Goal: Transaction & Acquisition: Book appointment/travel/reservation

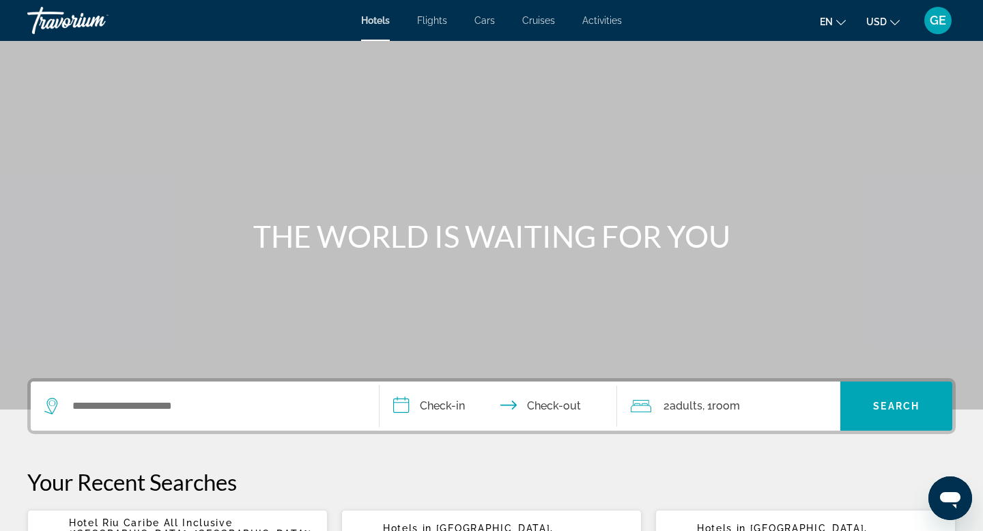
click at [877, 24] on span "USD" at bounding box center [877, 21] width 20 height 11
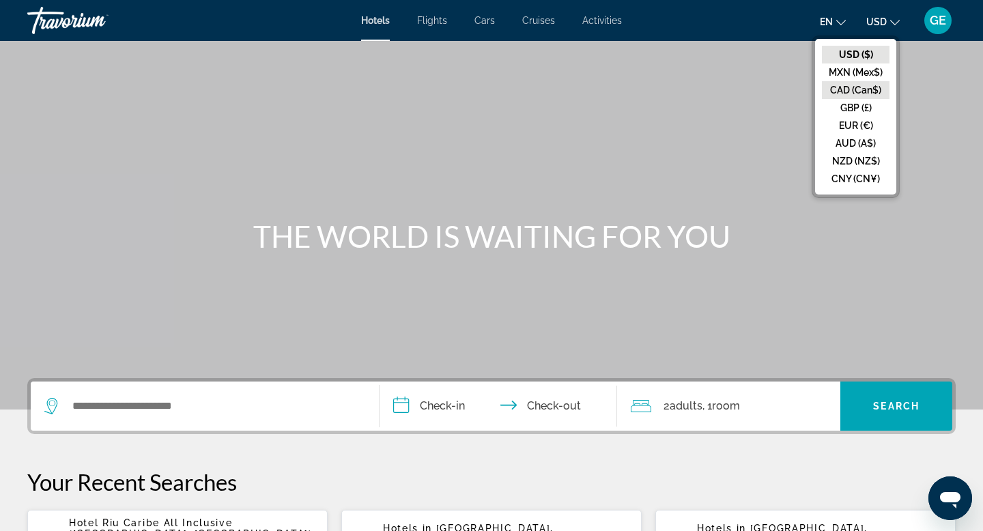
click at [858, 86] on button "CAD (Can$)" at bounding box center [856, 90] width 68 height 18
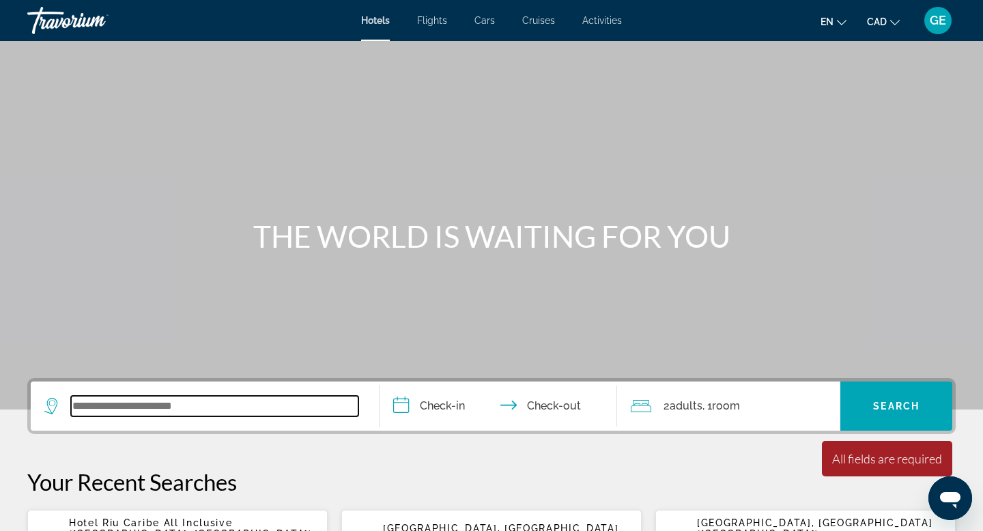
click at [120, 410] on input "Search widget" at bounding box center [215, 406] width 288 height 20
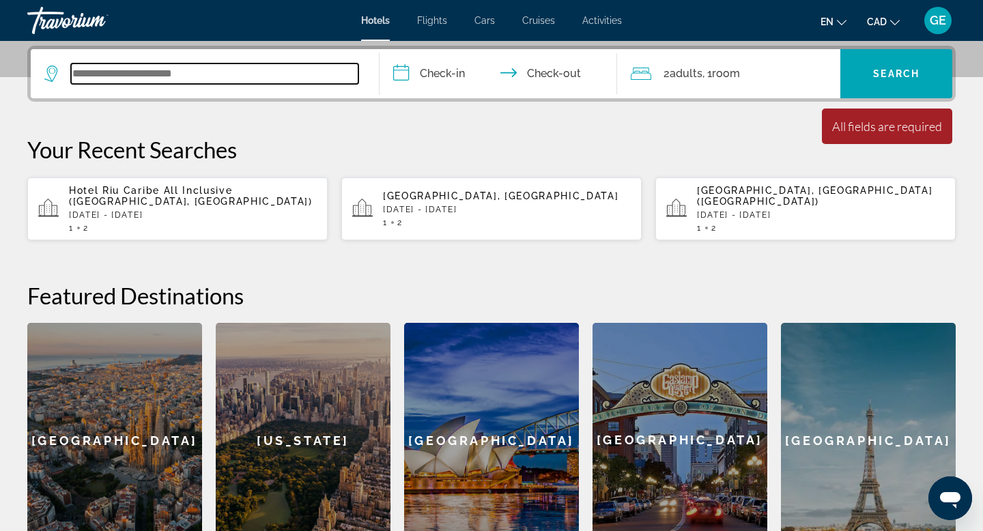
scroll to position [334, 0]
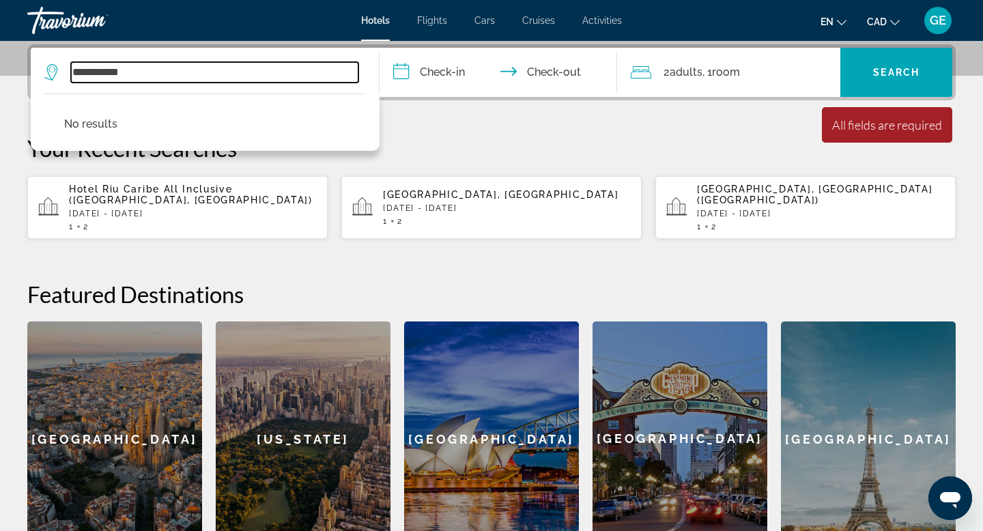
type input "**********"
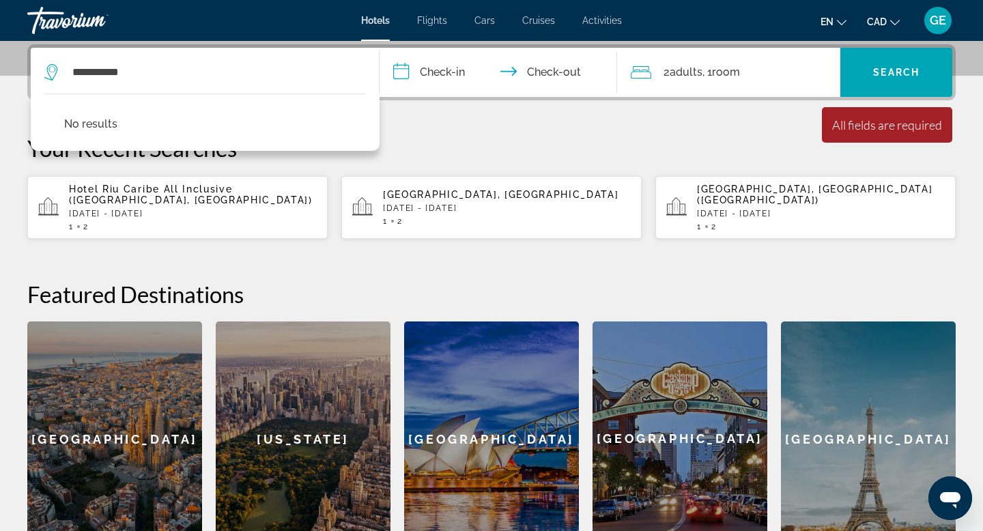
click at [134, 209] on p "Tue, 02 Dec - Fri, 05 Dec" at bounding box center [193, 214] width 248 height 10
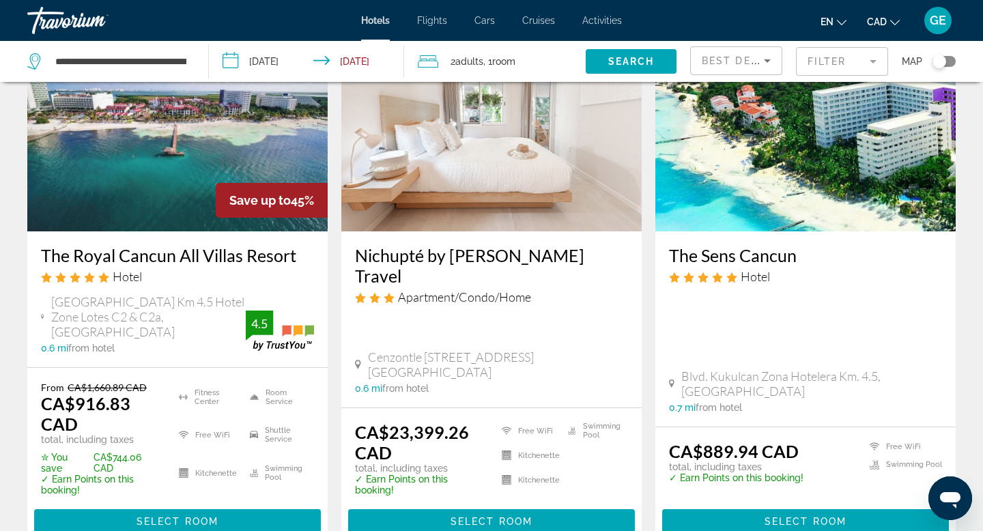
scroll to position [1782, 0]
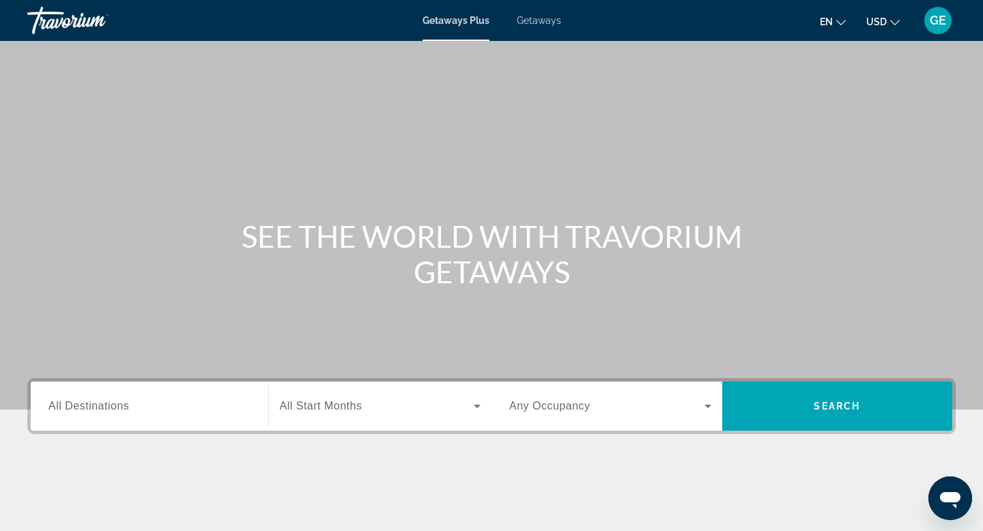
click at [897, 27] on button "USD USD ($) MXN (Mex$) CAD (Can$) GBP (£) EUR (€) AUD (A$) NZD (NZ$) CNY (CN¥)" at bounding box center [883, 22] width 33 height 20
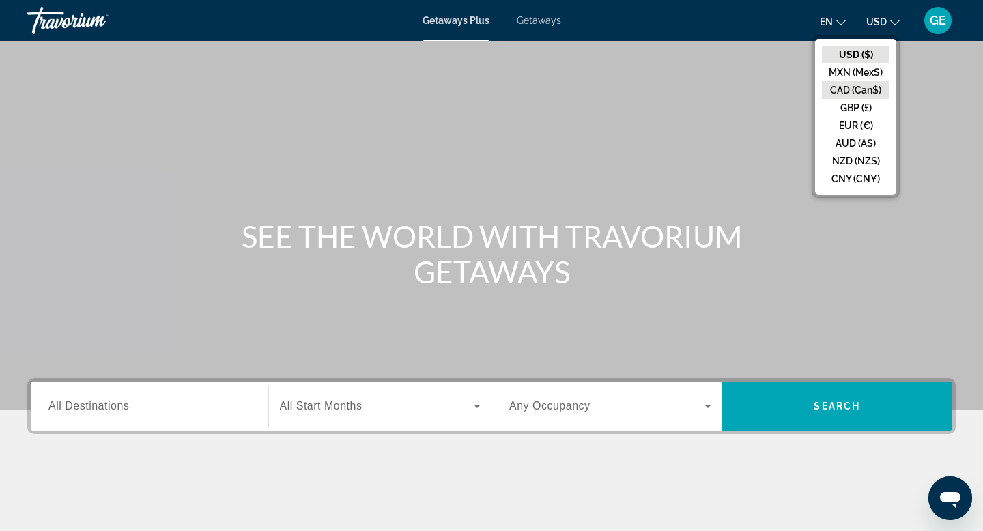
click at [863, 92] on button "CAD (Can$)" at bounding box center [856, 90] width 68 height 18
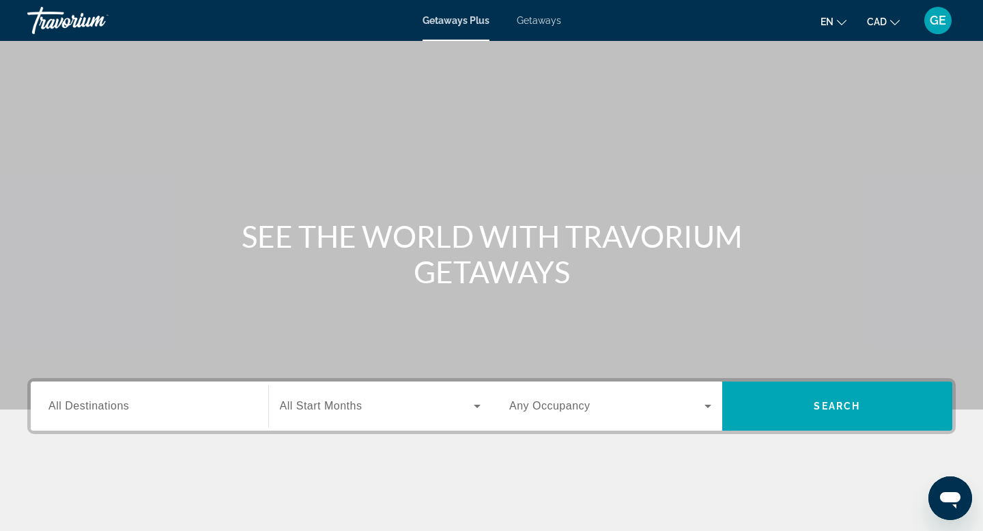
click at [542, 412] on span "Any Occupancy" at bounding box center [549, 406] width 81 height 12
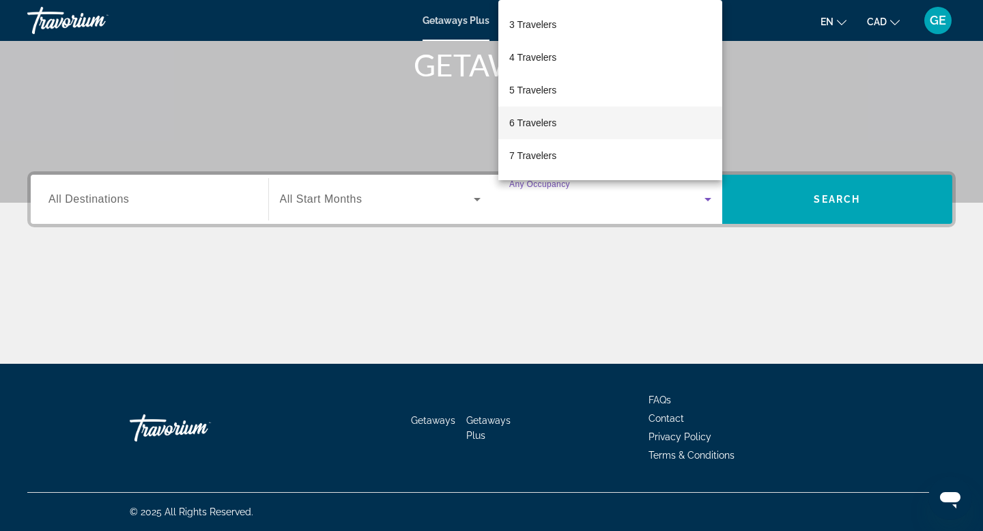
scroll to position [95, 0]
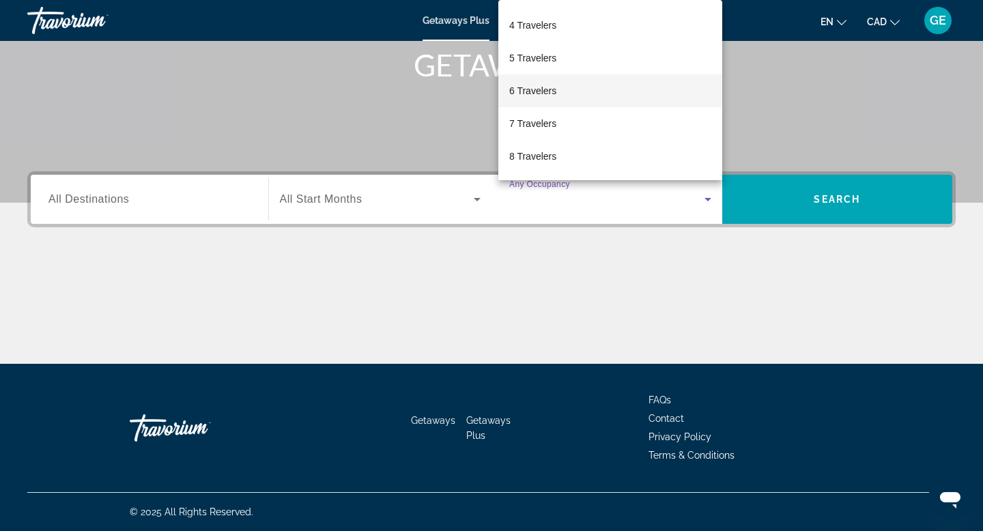
click at [565, 96] on mat-option "6 Travelers" at bounding box center [611, 90] width 224 height 33
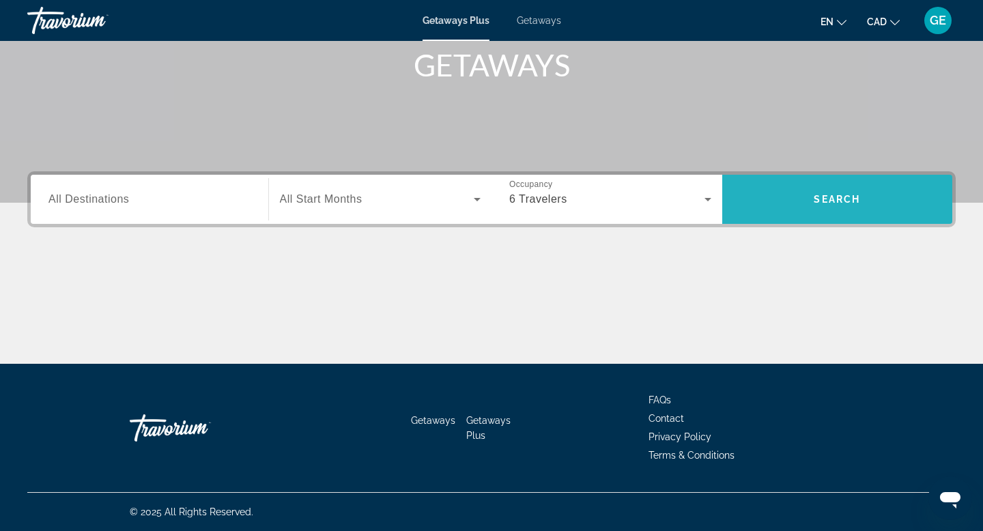
click at [845, 203] on span "Search" at bounding box center [837, 199] width 46 height 11
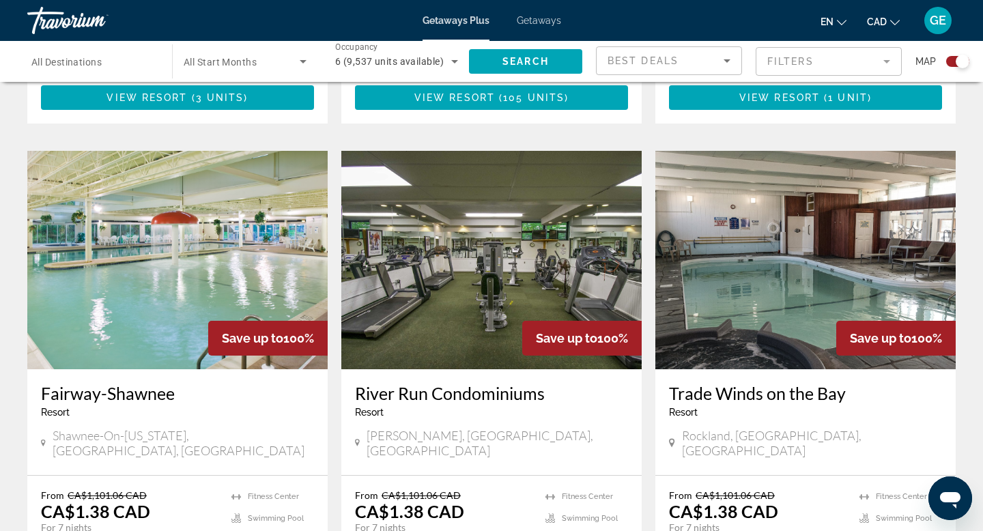
scroll to position [936, 0]
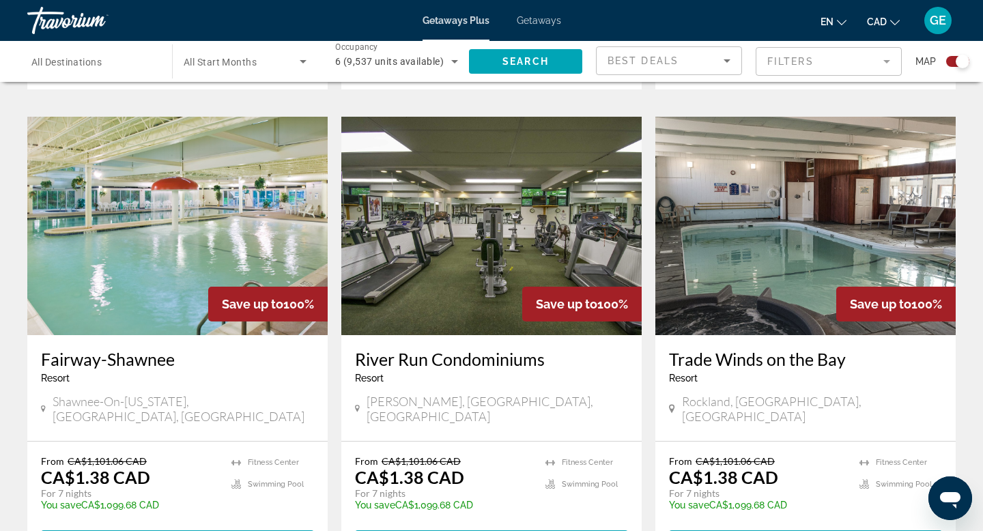
click at [82, 61] on span "All Destinations" at bounding box center [66, 62] width 70 height 11
click at [82, 61] on input "Destination All Destinations" at bounding box center [92, 62] width 123 height 16
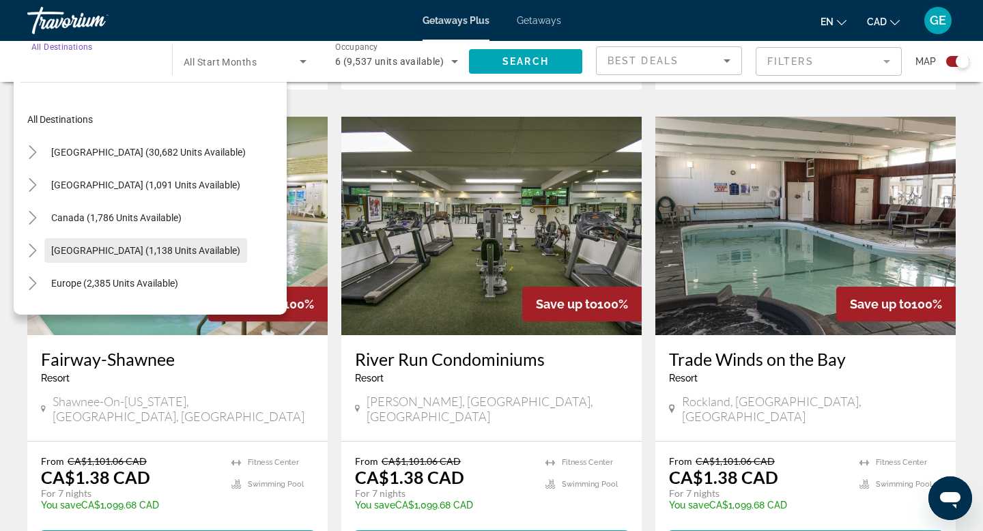
click at [109, 251] on span "[GEOGRAPHIC_DATA] (1,138 units available)" at bounding box center [145, 250] width 189 height 11
type input "**********"
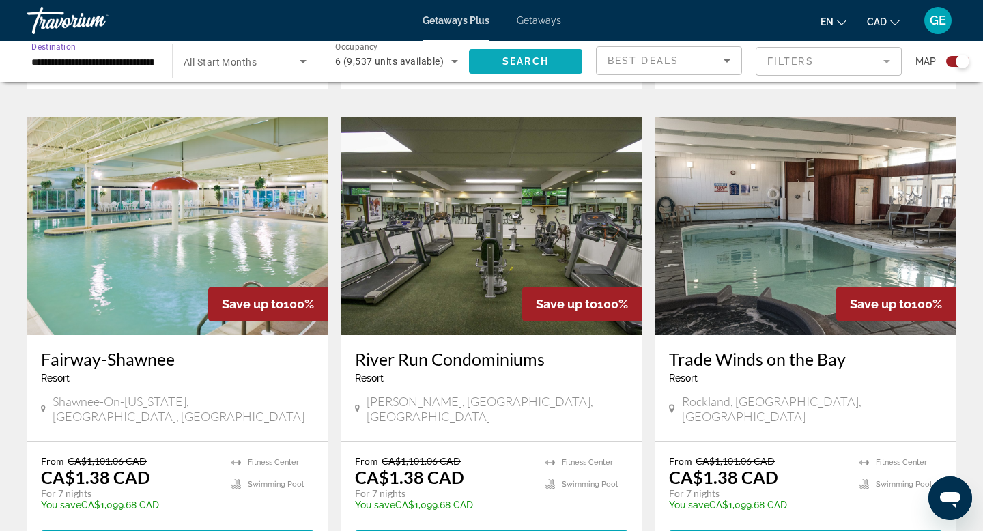
click at [554, 57] on span "Search widget" at bounding box center [525, 61] width 113 height 33
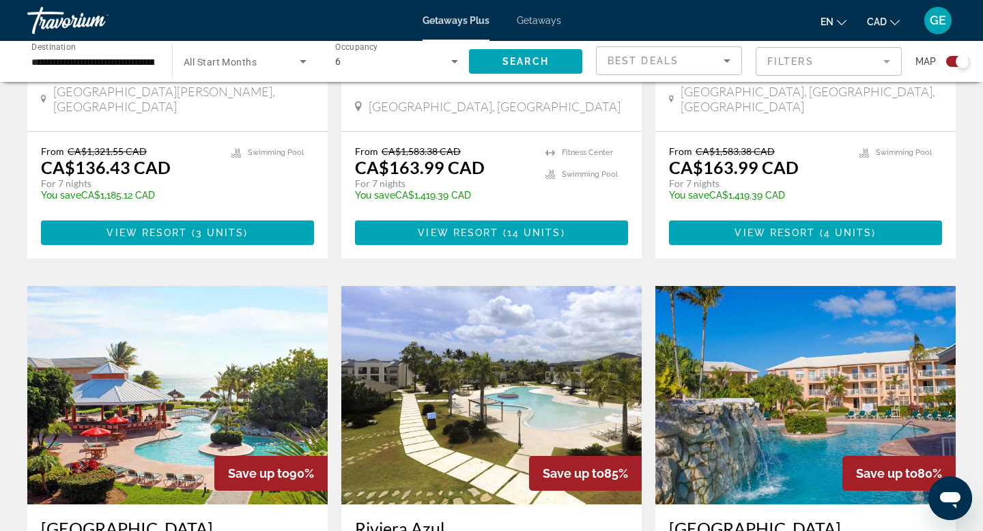
scroll to position [1087, 0]
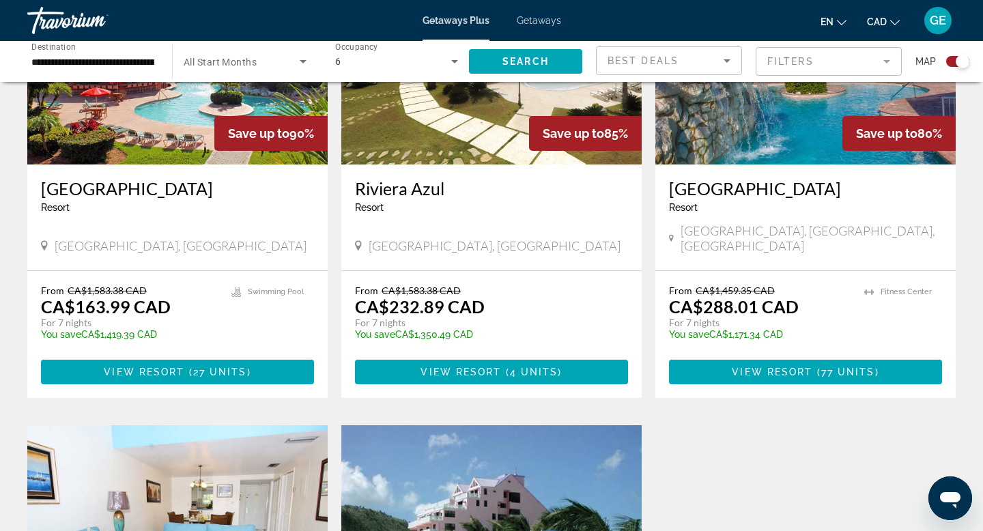
click at [543, 31] on div "Getaways Plus Getaways en English Español Français Italiano Português русский C…" at bounding box center [491, 21] width 983 height 36
click at [545, 23] on span "Getaways" at bounding box center [539, 20] width 44 height 11
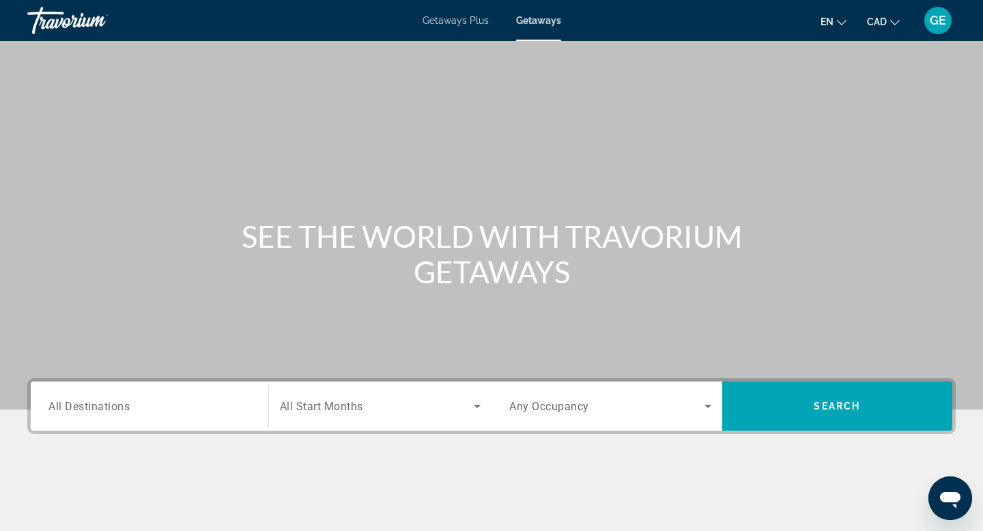
click at [135, 407] on input "Destination All Destinations" at bounding box center [149, 407] width 202 height 16
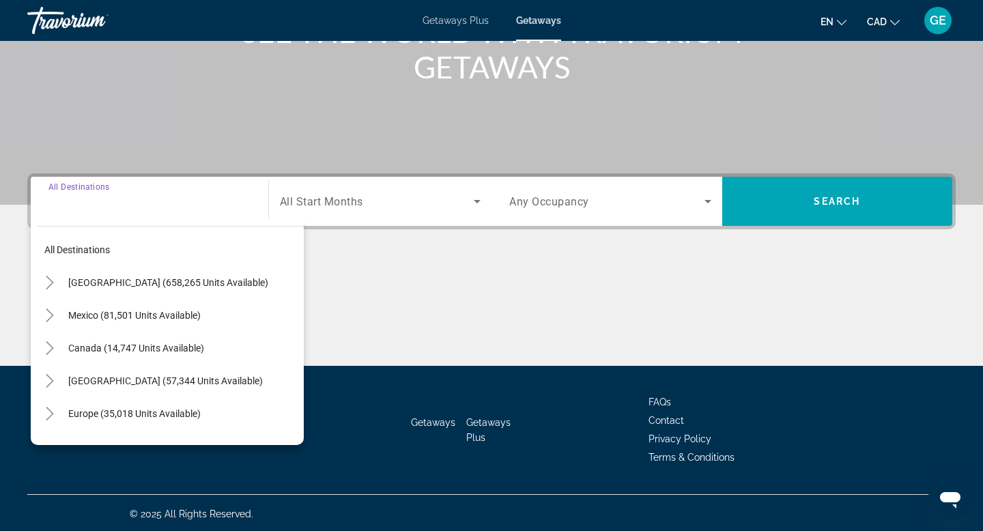
scroll to position [207, 0]
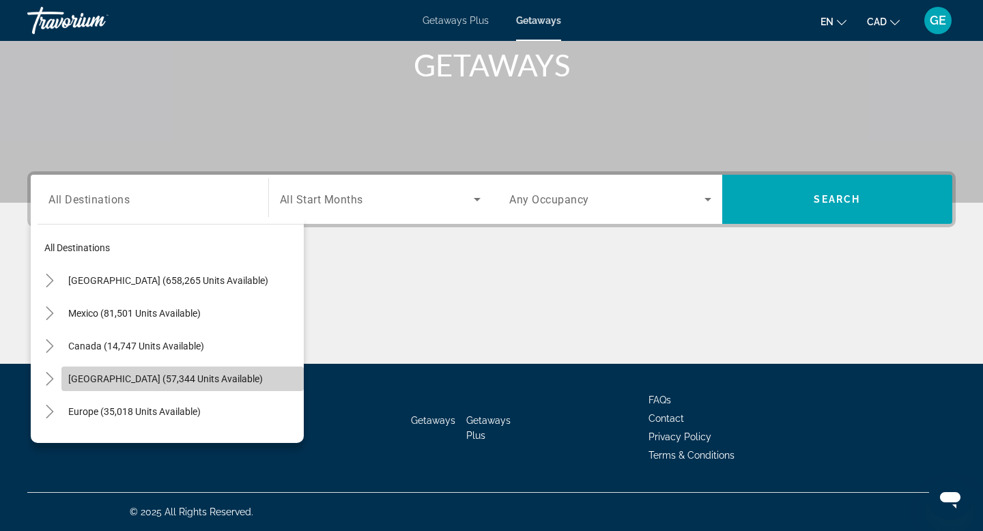
click at [163, 379] on span "[GEOGRAPHIC_DATA] (57,344 units available)" at bounding box center [165, 379] width 195 height 11
type input "**********"
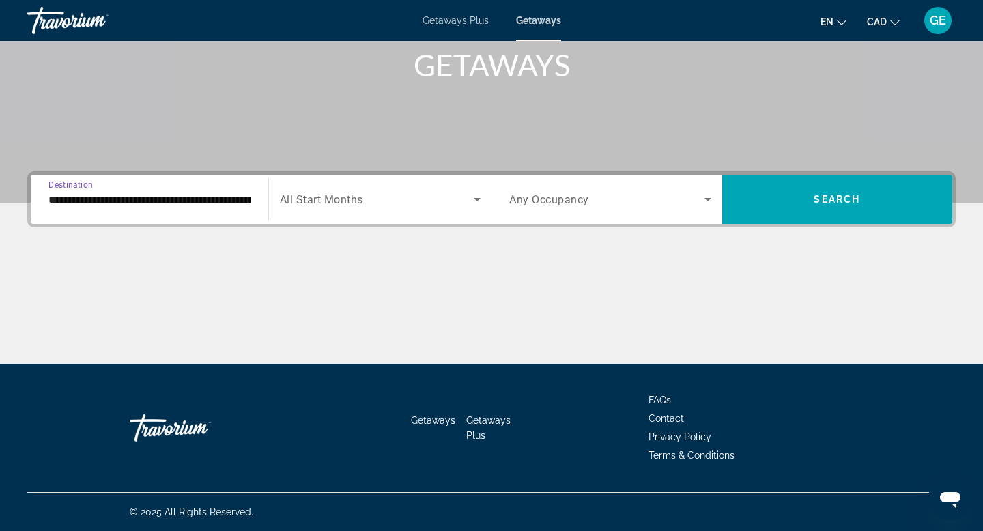
click at [662, 196] on span "Search widget" at bounding box center [606, 199] width 195 height 16
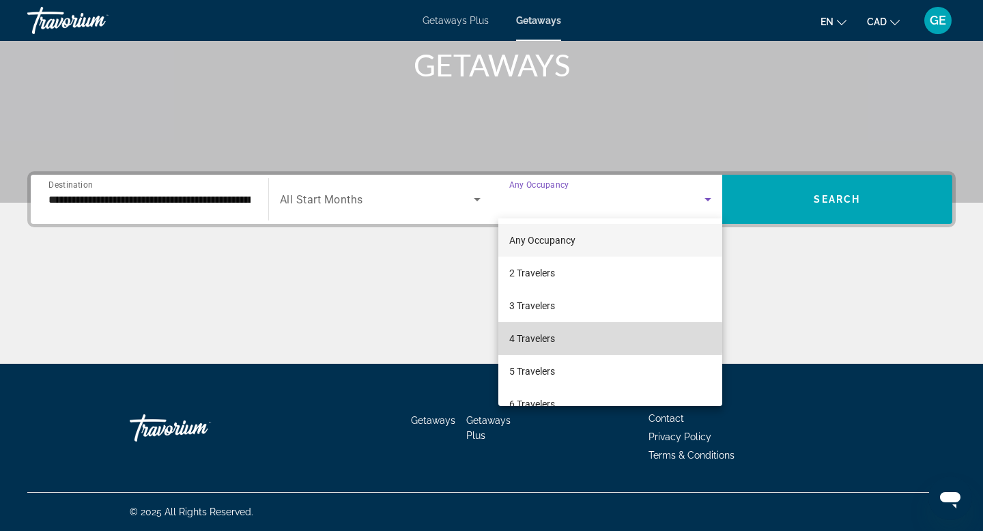
click at [587, 338] on mat-option "4 Travelers" at bounding box center [611, 338] width 224 height 33
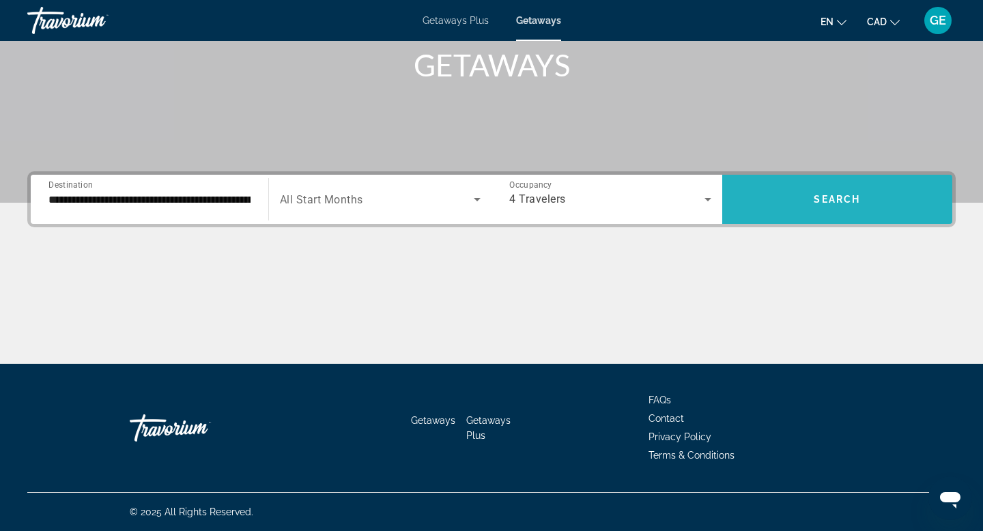
click at [828, 182] on span "Search widget" at bounding box center [838, 199] width 231 height 49
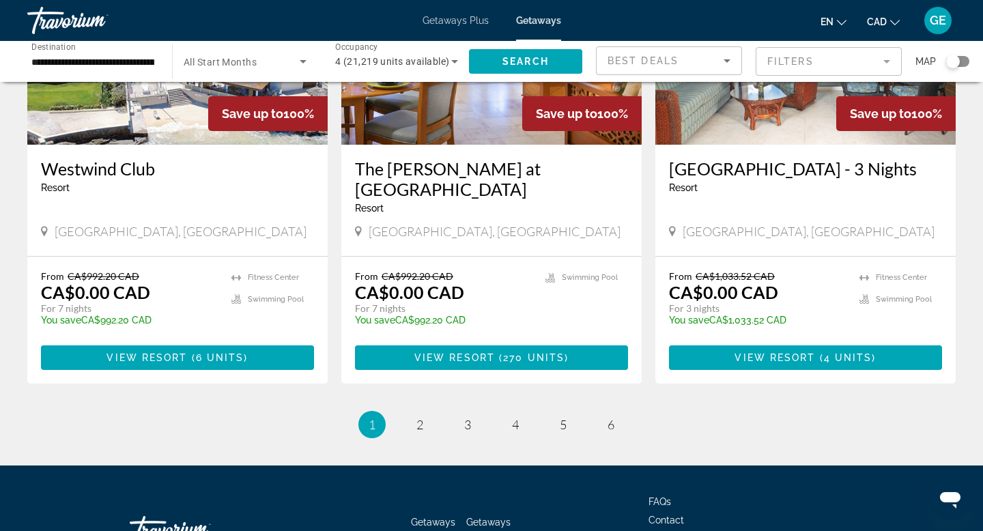
scroll to position [1678, 0]
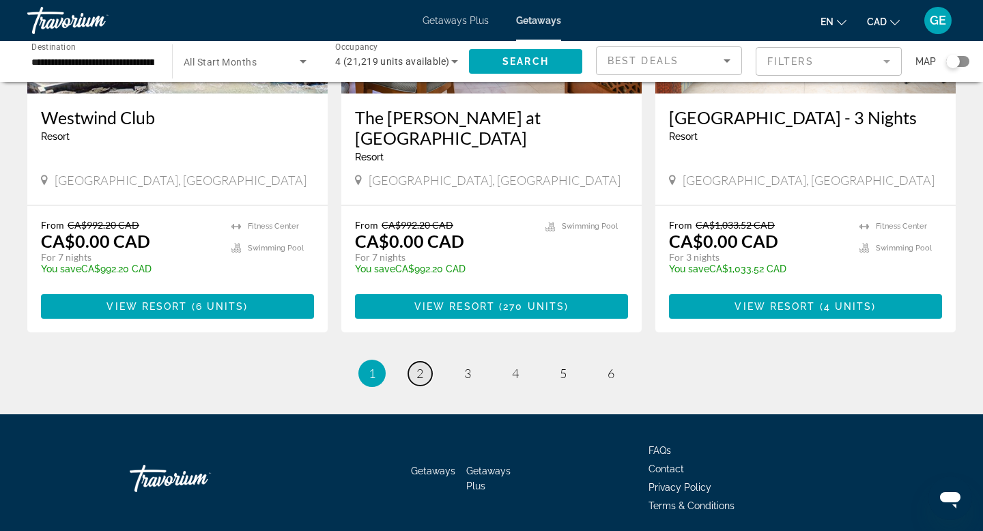
click at [415, 362] on link "page 2" at bounding box center [420, 374] width 24 height 24
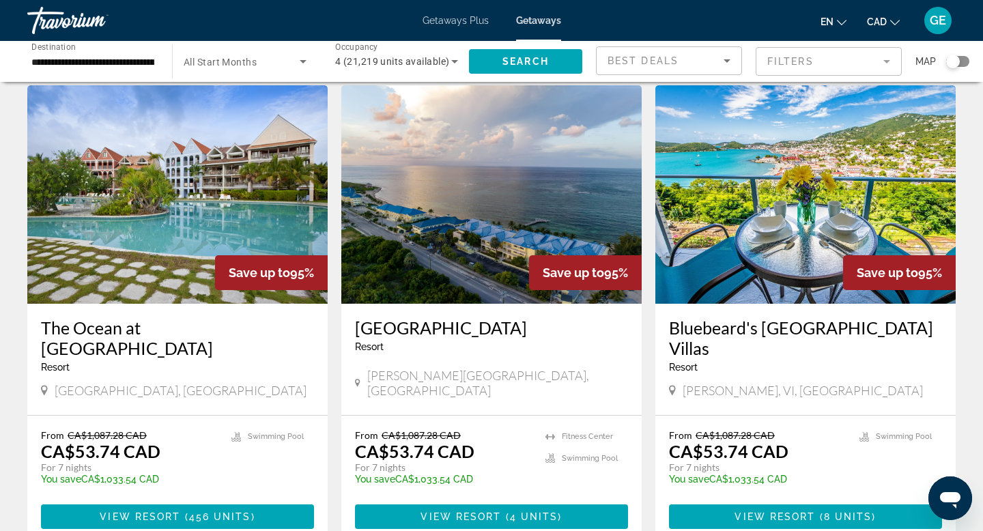
scroll to position [554, 0]
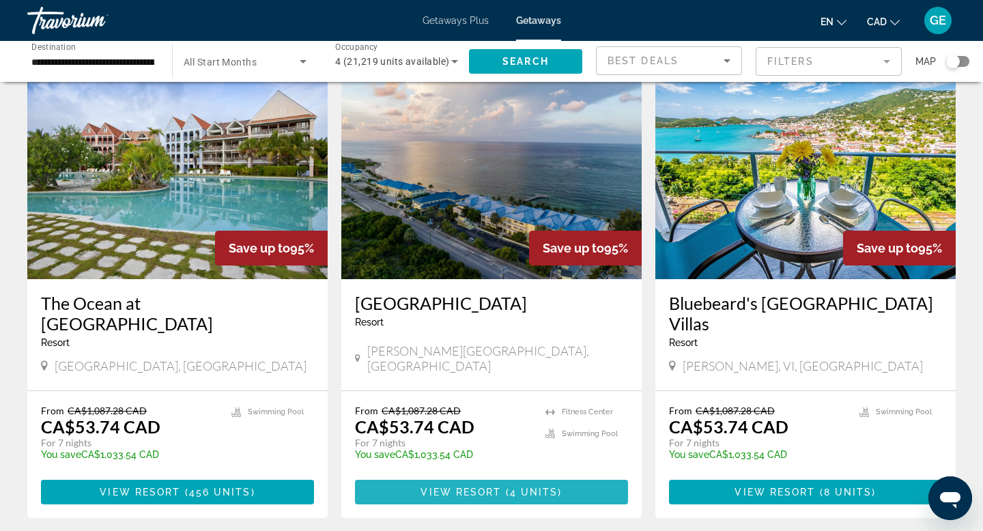
click at [491, 487] on span "View Resort" at bounding box center [461, 492] width 81 height 11
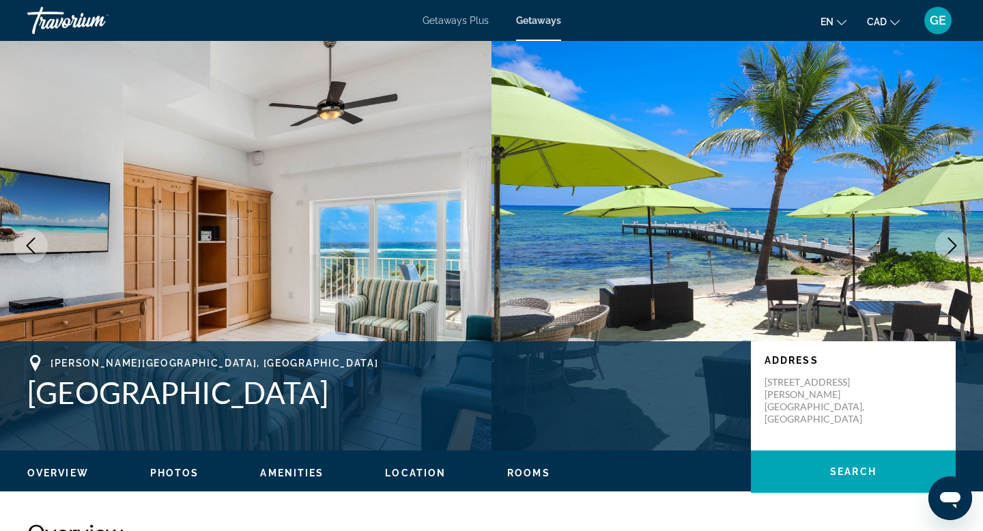
click at [953, 249] on icon "Next image" at bounding box center [953, 246] width 9 height 16
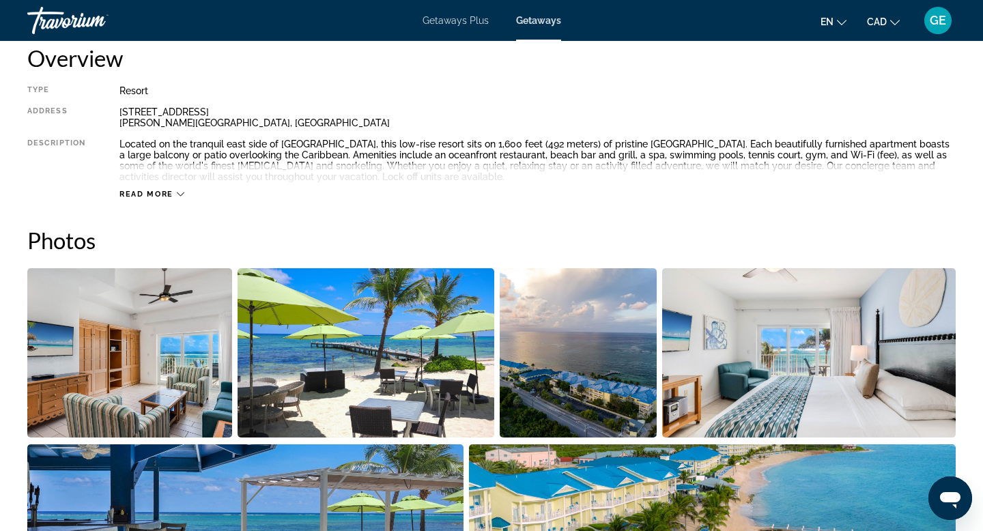
scroll to position [473, 0]
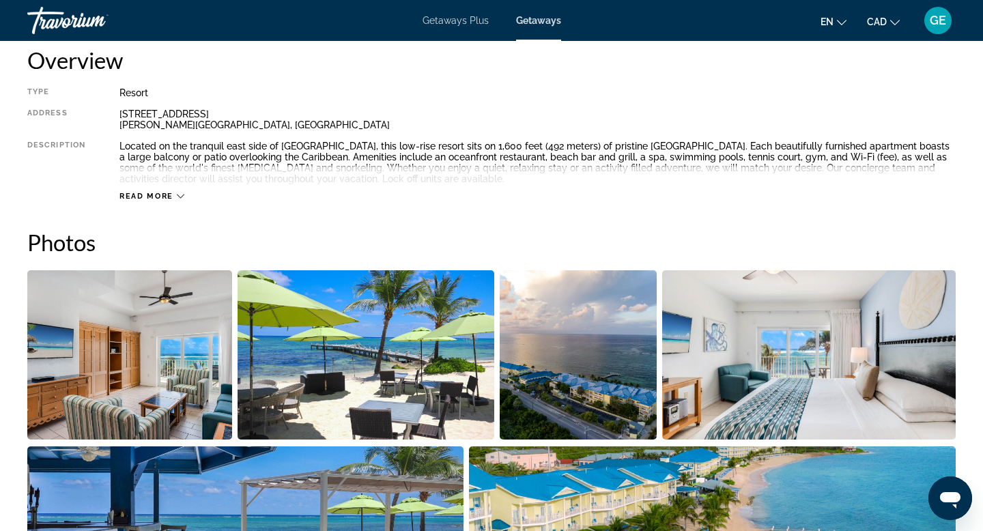
click at [104, 369] on img "Open full-screen image slider" at bounding box center [129, 354] width 205 height 169
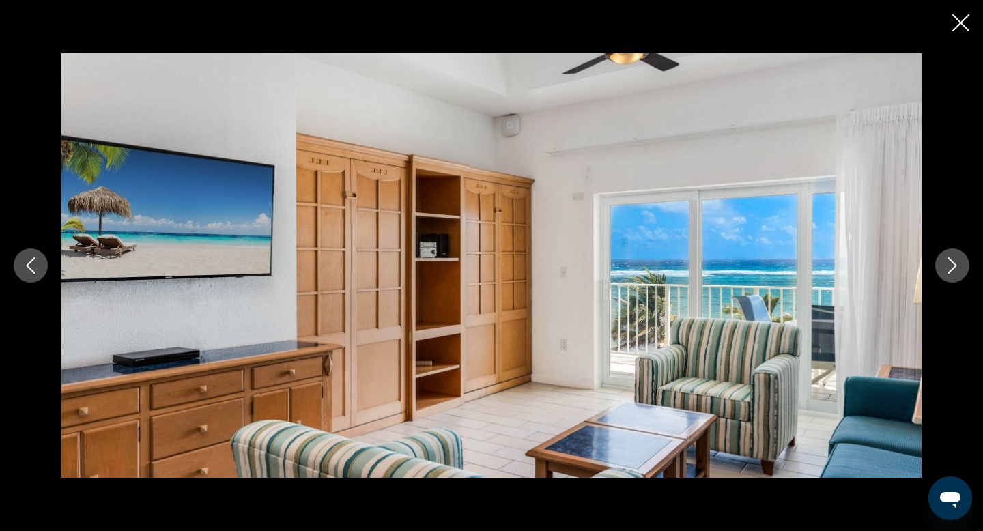
click at [962, 267] on button "Next image" at bounding box center [953, 266] width 34 height 34
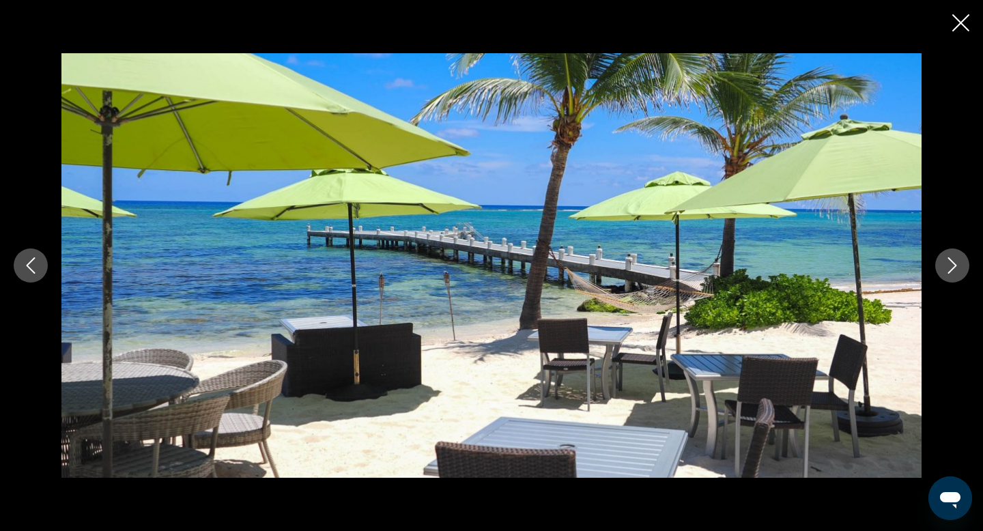
click at [962, 267] on button "Next image" at bounding box center [953, 266] width 34 height 34
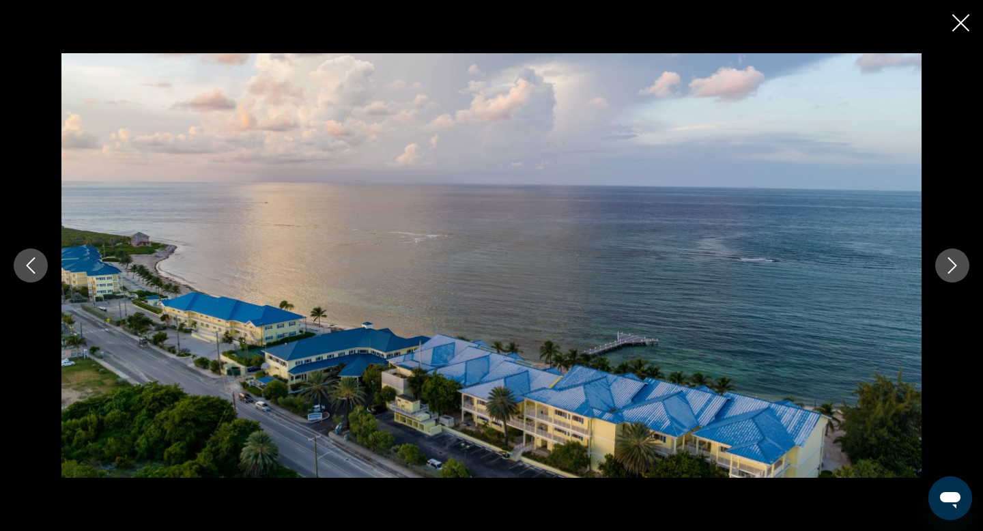
click at [962, 267] on button "Next image" at bounding box center [953, 266] width 34 height 34
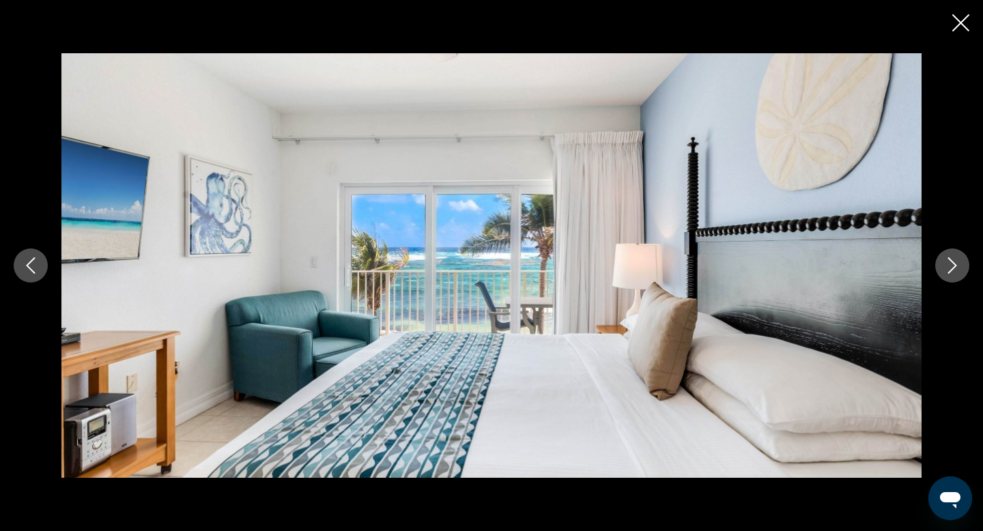
click at [962, 267] on button "Next image" at bounding box center [953, 266] width 34 height 34
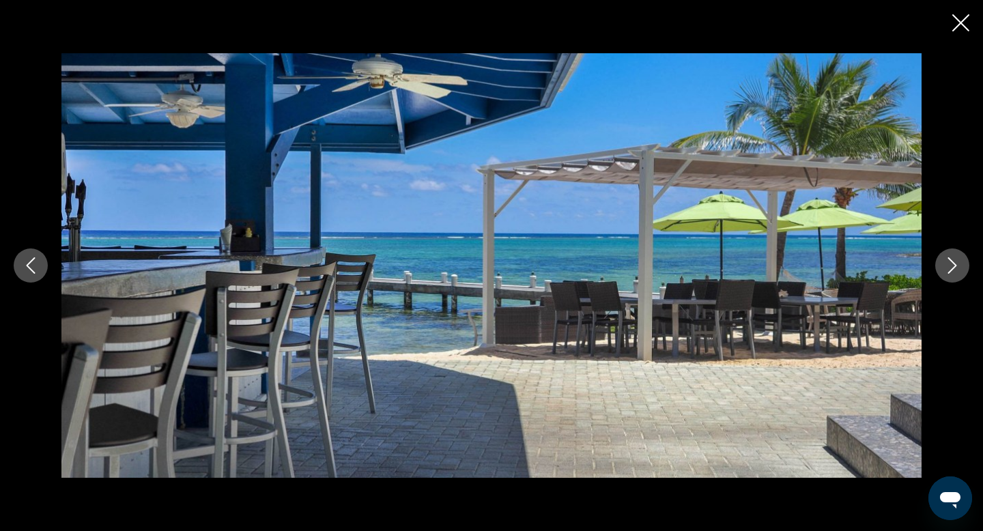
click at [962, 267] on button "Next image" at bounding box center [953, 266] width 34 height 34
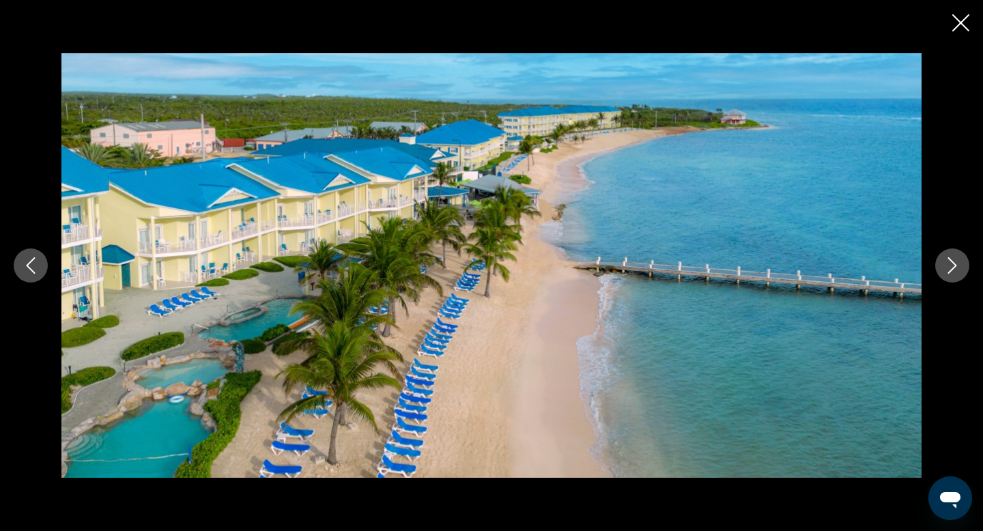
click at [962, 267] on button "Next image" at bounding box center [953, 266] width 34 height 34
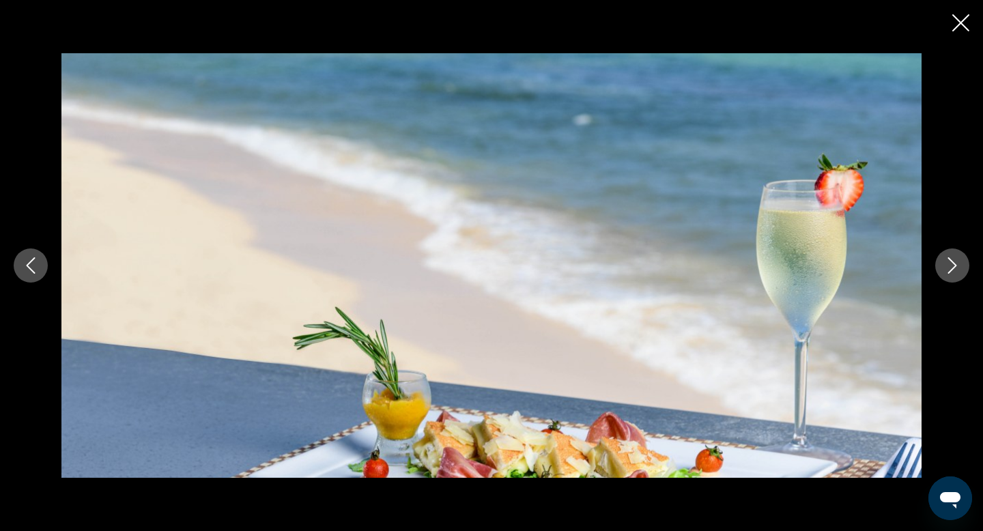
click at [962, 267] on button "Next image" at bounding box center [953, 266] width 34 height 34
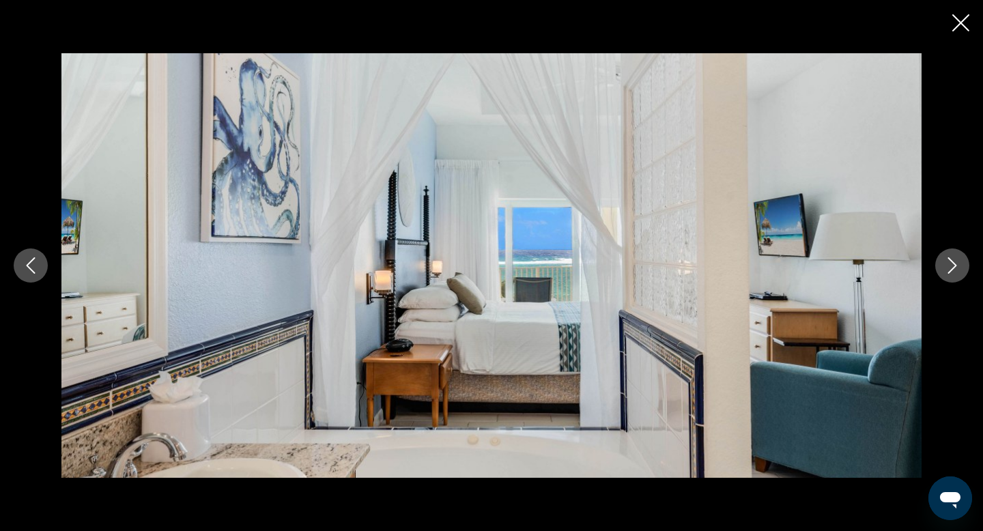
click at [958, 267] on icon "Next image" at bounding box center [952, 265] width 16 height 16
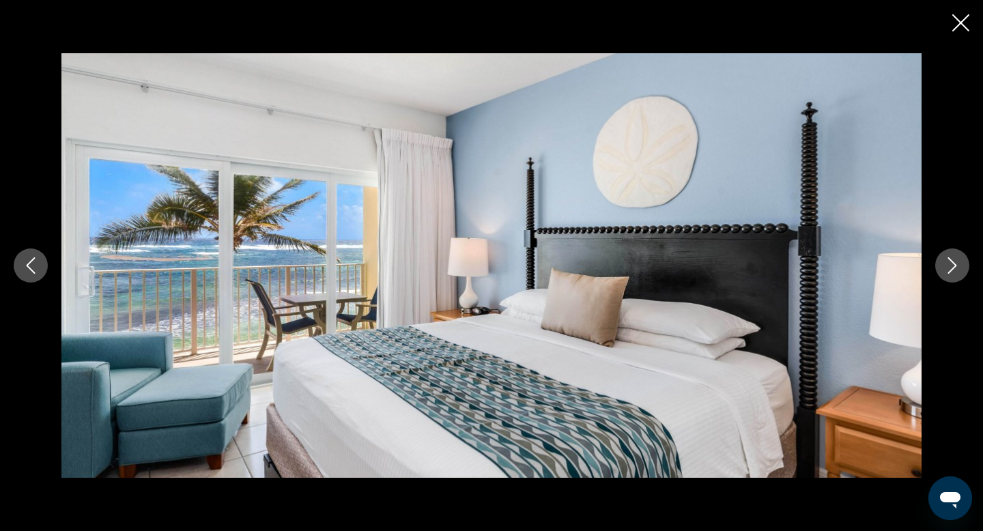
click at [958, 267] on icon "Next image" at bounding box center [952, 265] width 16 height 16
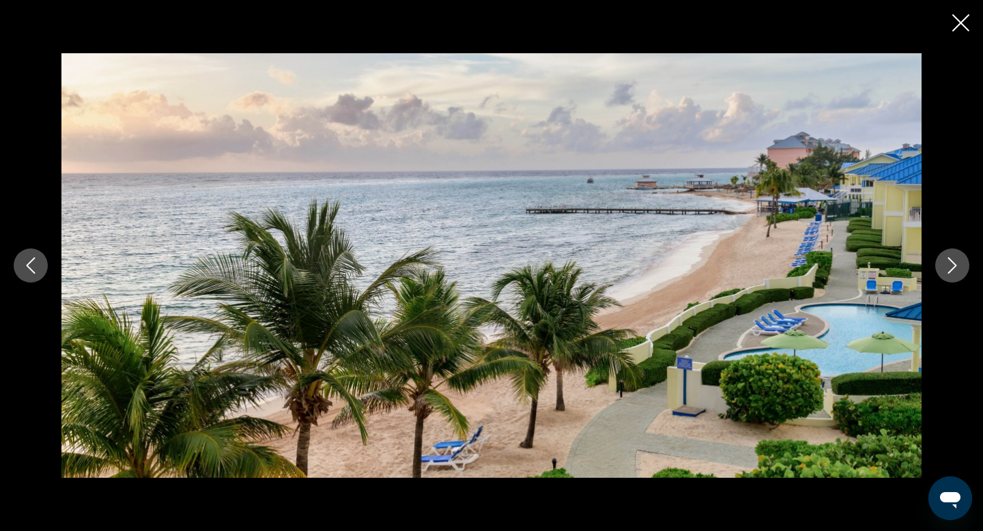
click at [958, 267] on icon "Next image" at bounding box center [952, 265] width 16 height 16
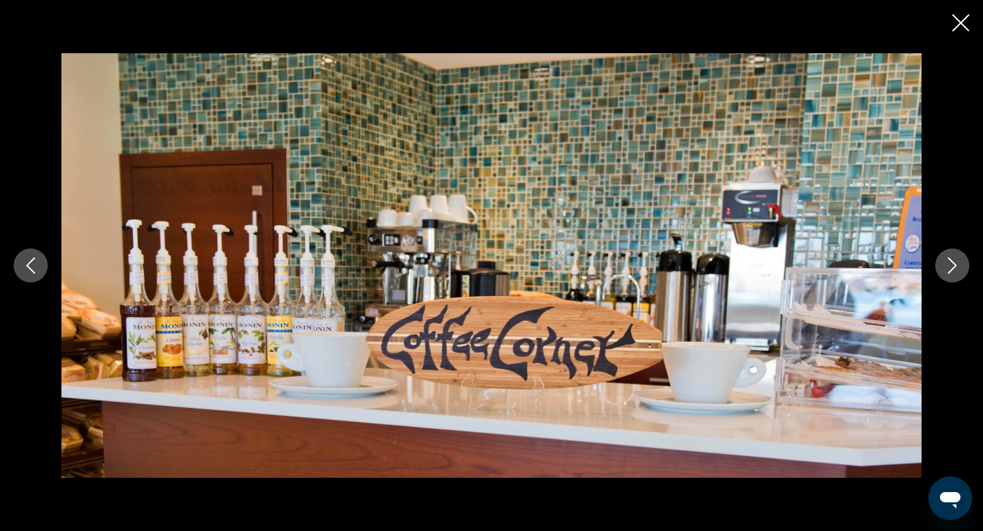
click at [958, 267] on icon "Next image" at bounding box center [952, 265] width 16 height 16
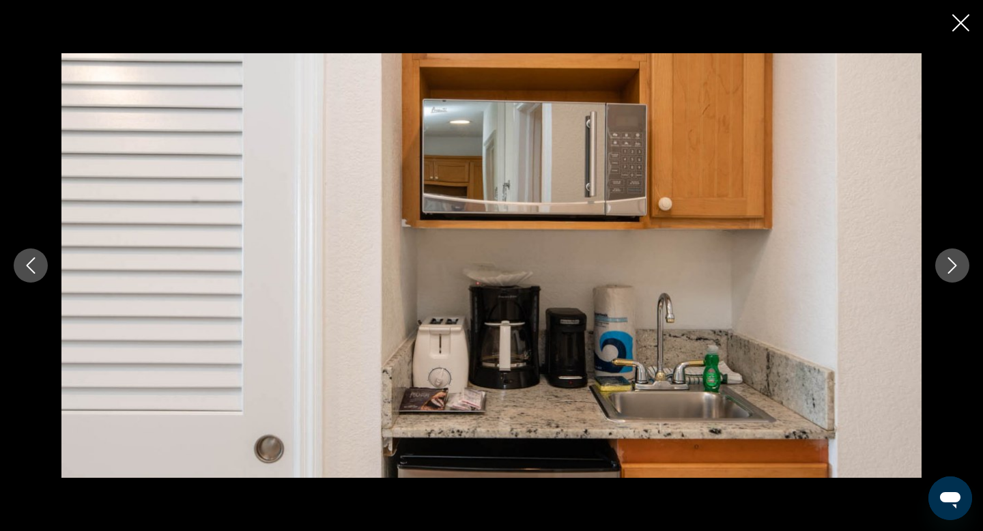
click at [960, 268] on icon "Next image" at bounding box center [952, 265] width 16 height 16
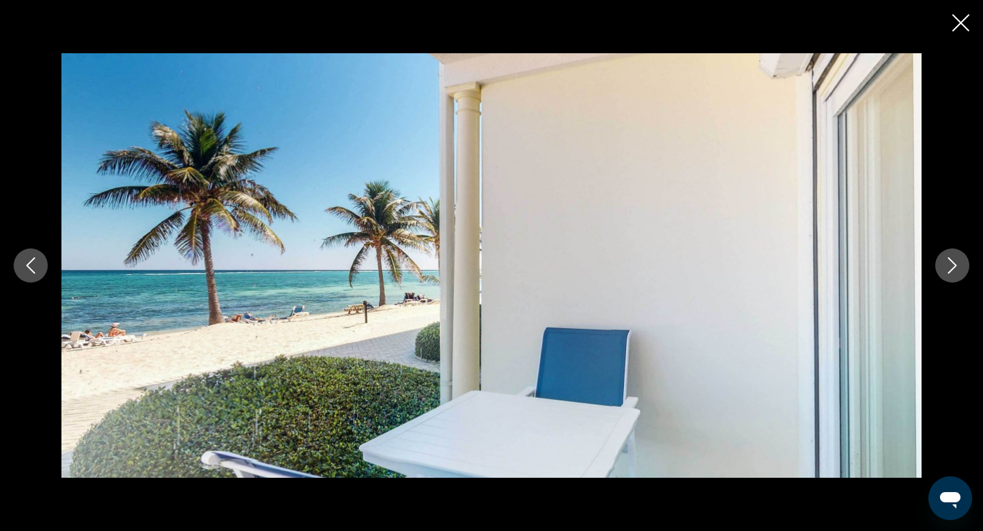
click at [960, 268] on icon "Next image" at bounding box center [952, 265] width 16 height 16
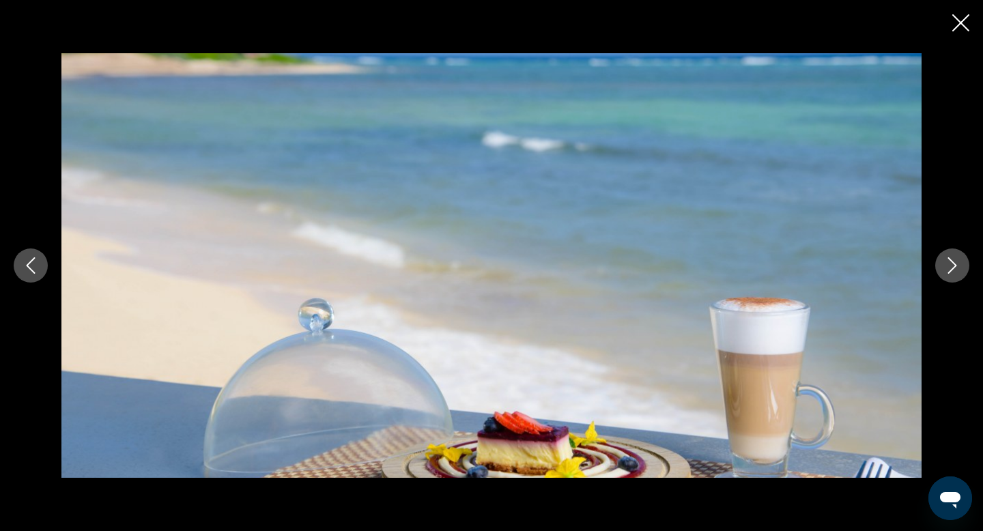
click at [960, 268] on icon "Next image" at bounding box center [952, 265] width 16 height 16
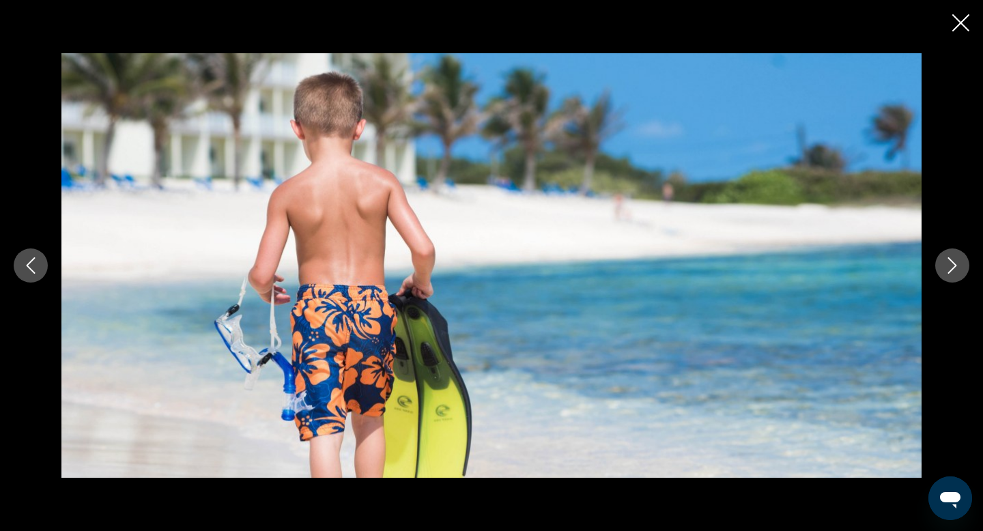
click at [960, 268] on icon "Next image" at bounding box center [952, 265] width 16 height 16
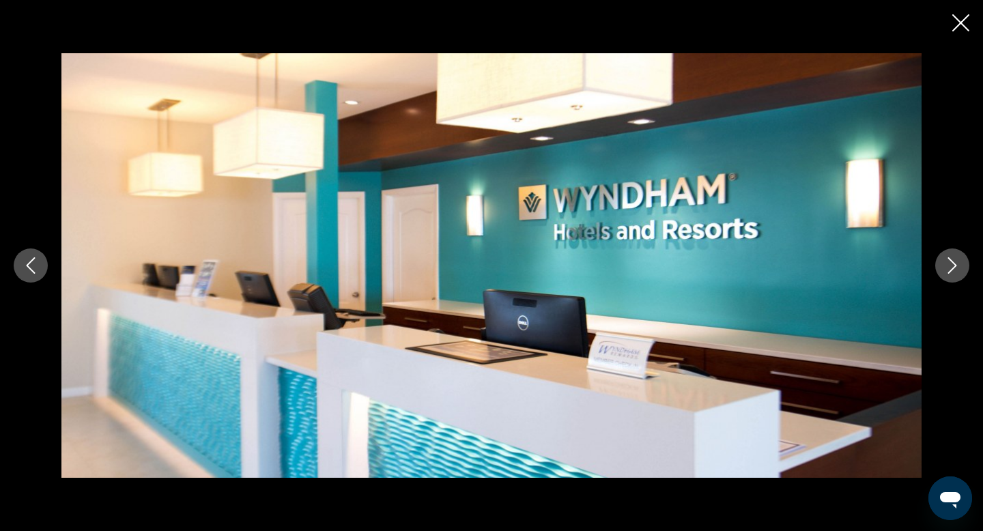
click at [960, 268] on icon "Next image" at bounding box center [952, 265] width 16 height 16
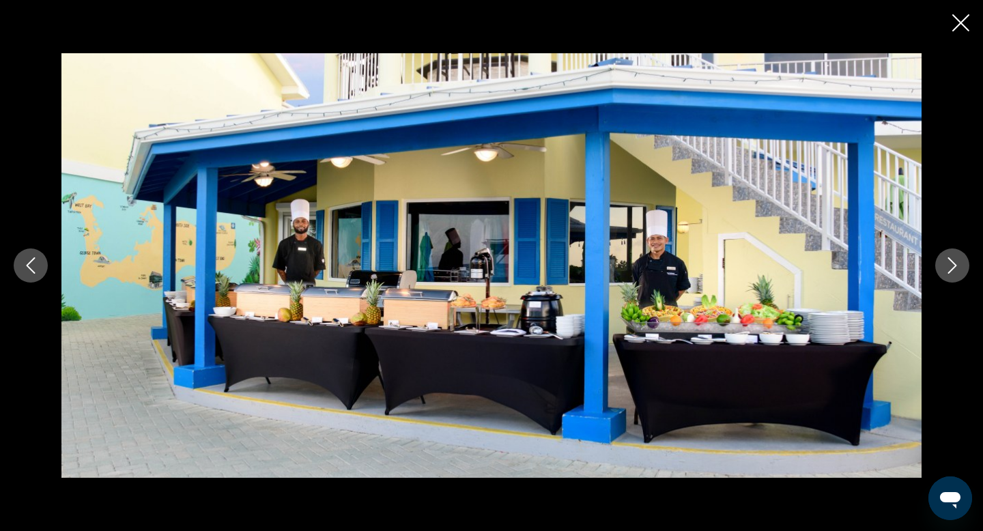
click at [960, 268] on icon "Next image" at bounding box center [952, 265] width 16 height 16
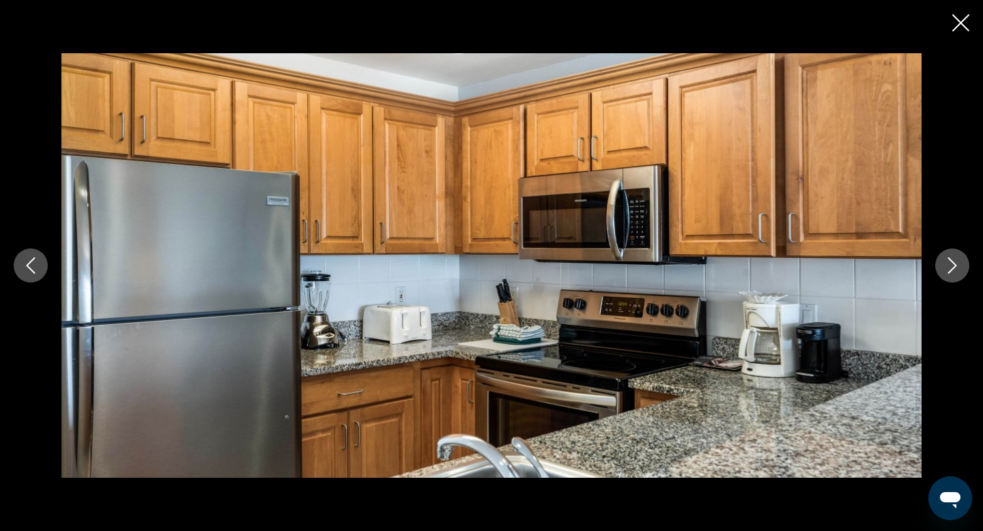
click at [960, 268] on icon "Next image" at bounding box center [952, 265] width 16 height 16
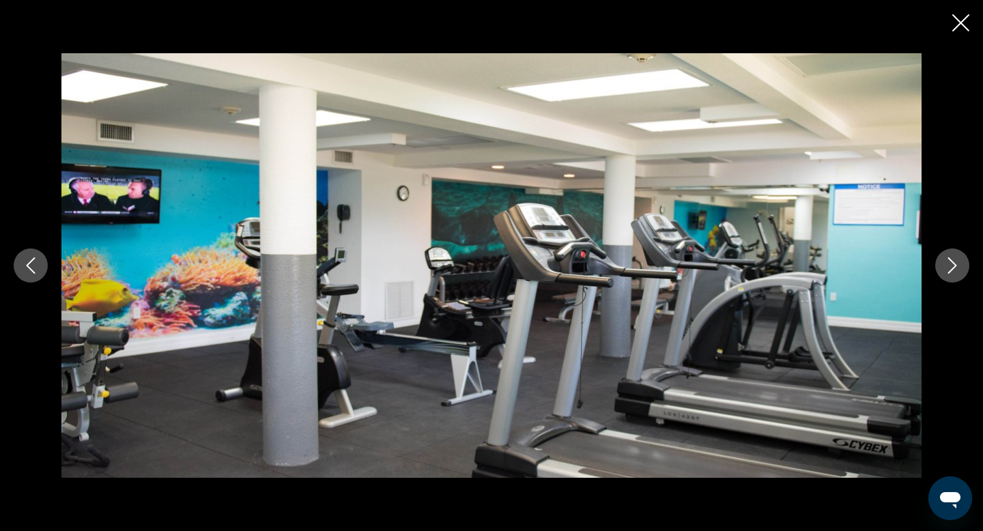
click at [960, 268] on icon "Next image" at bounding box center [952, 265] width 16 height 16
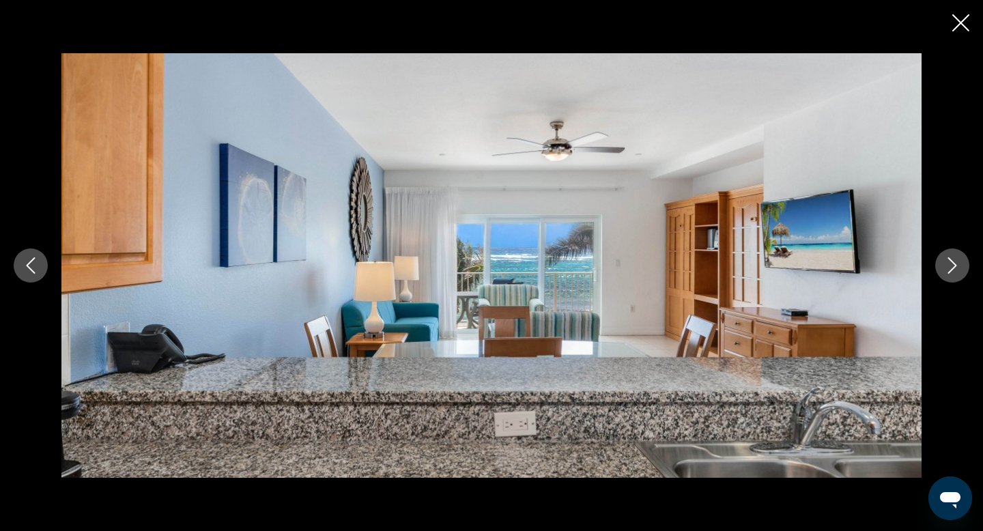
click at [960, 269] on icon "Next image" at bounding box center [952, 265] width 16 height 16
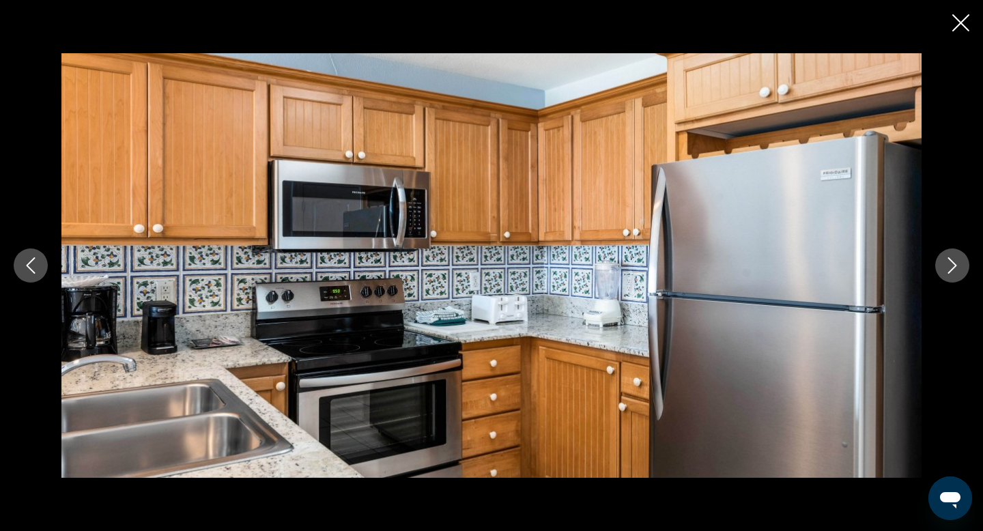
click at [960, 269] on icon "Next image" at bounding box center [952, 265] width 16 height 16
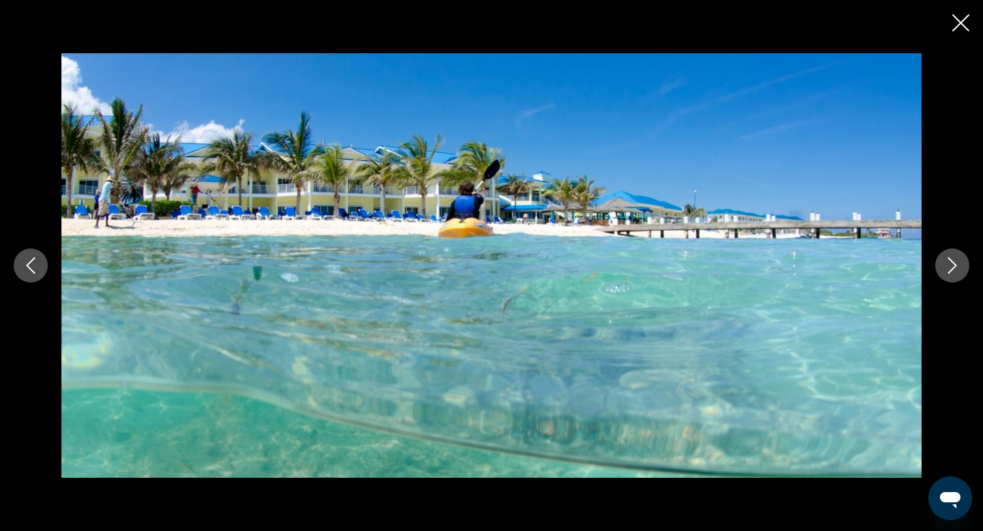
click at [960, 269] on icon "Next image" at bounding box center [952, 265] width 16 height 16
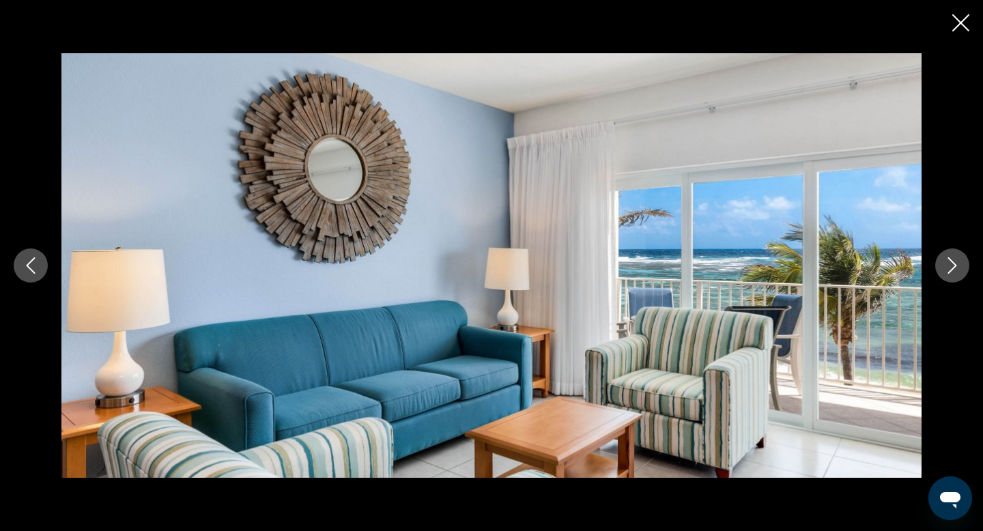
click at [957, 267] on icon "Next image" at bounding box center [952, 265] width 16 height 16
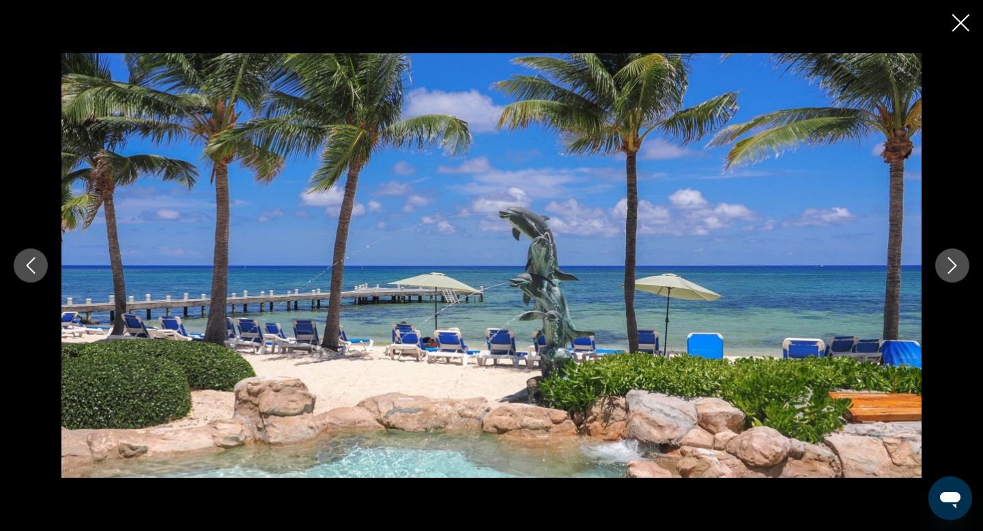
click at [957, 267] on icon "Next image" at bounding box center [952, 265] width 16 height 16
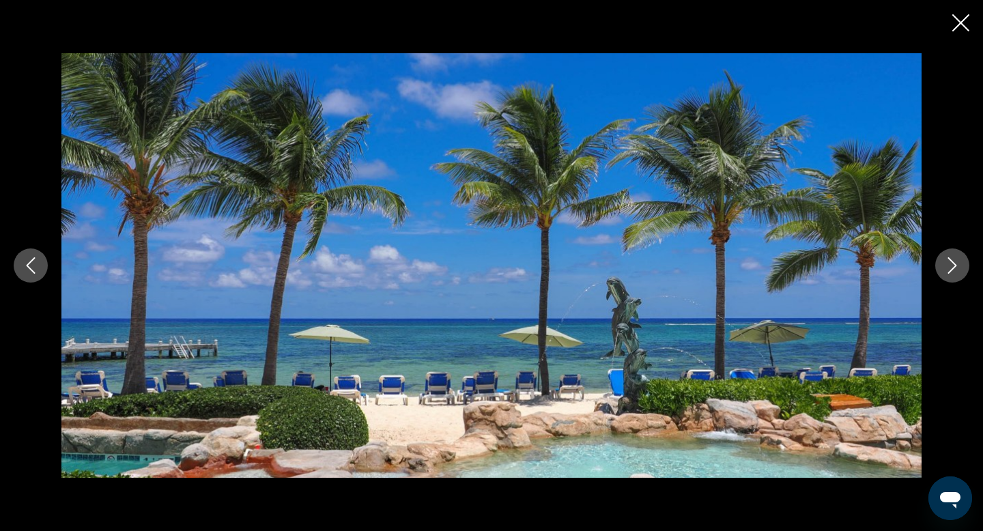
click at [957, 267] on icon "Next image" at bounding box center [952, 265] width 16 height 16
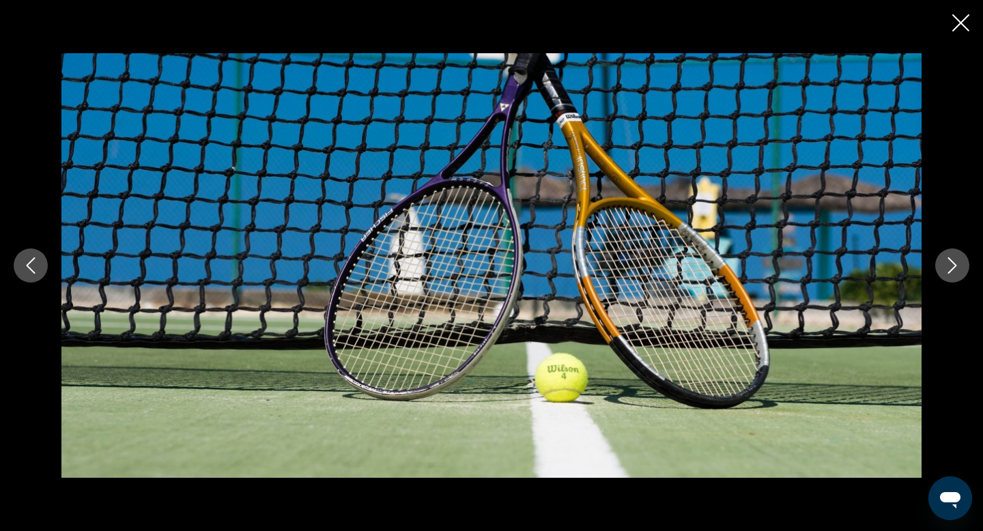
click at [957, 267] on icon "Next image" at bounding box center [952, 265] width 16 height 16
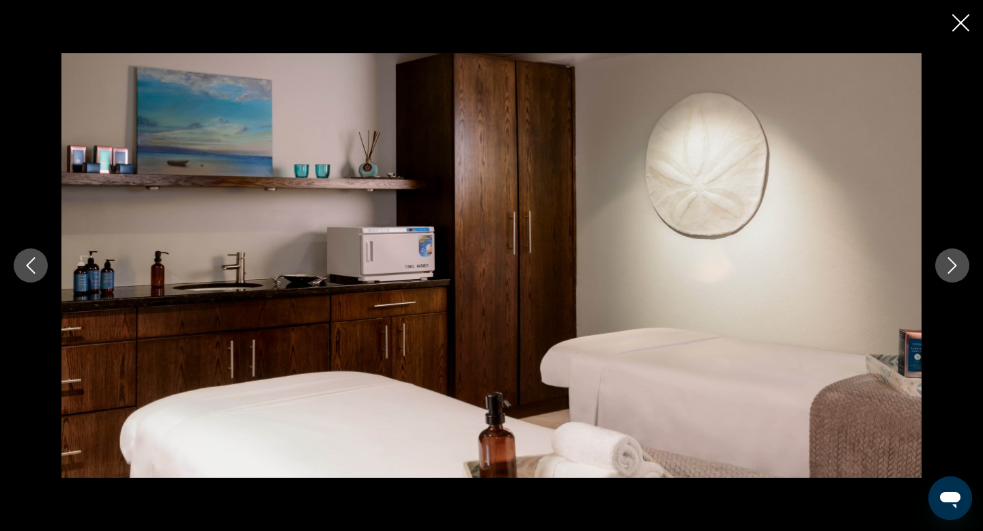
click at [957, 267] on icon "Next image" at bounding box center [952, 265] width 16 height 16
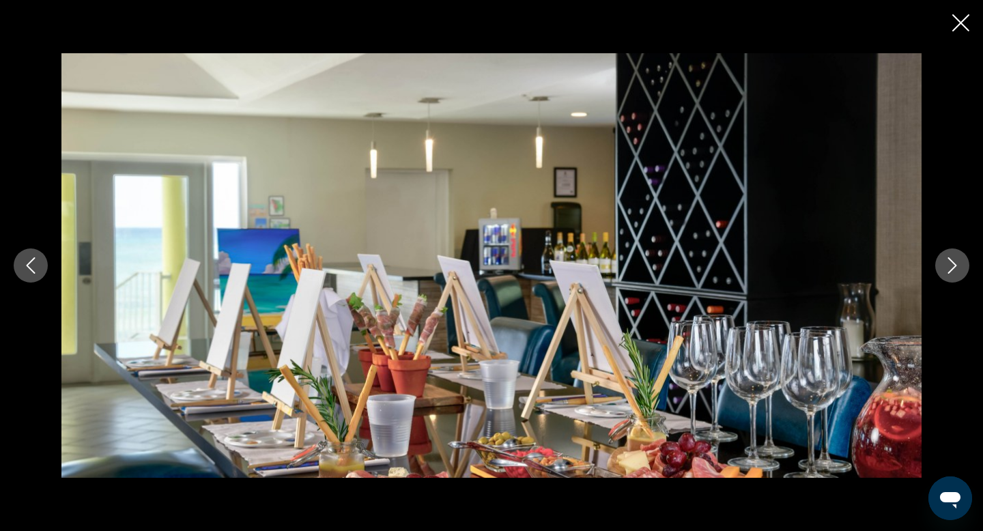
click at [957, 268] on icon "Next image" at bounding box center [952, 265] width 16 height 16
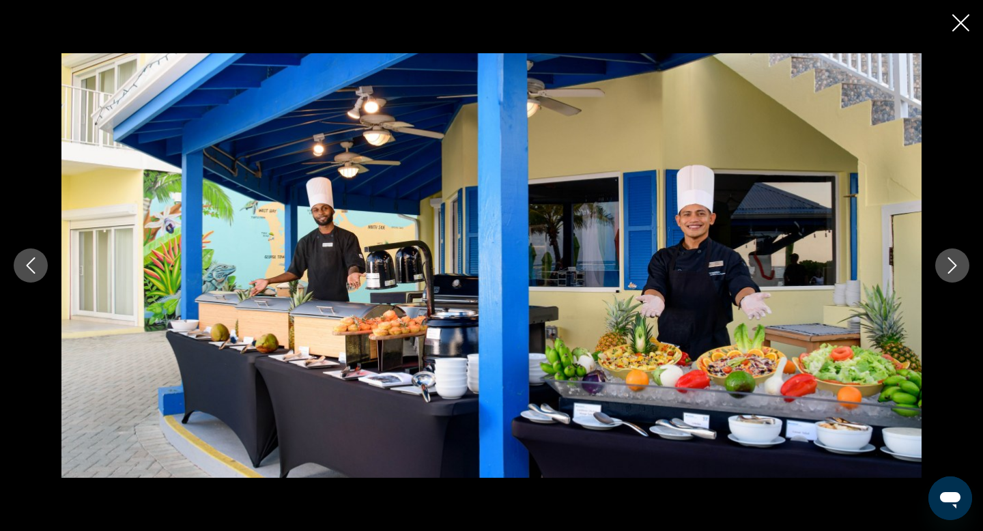
click at [957, 268] on icon "Next image" at bounding box center [952, 265] width 16 height 16
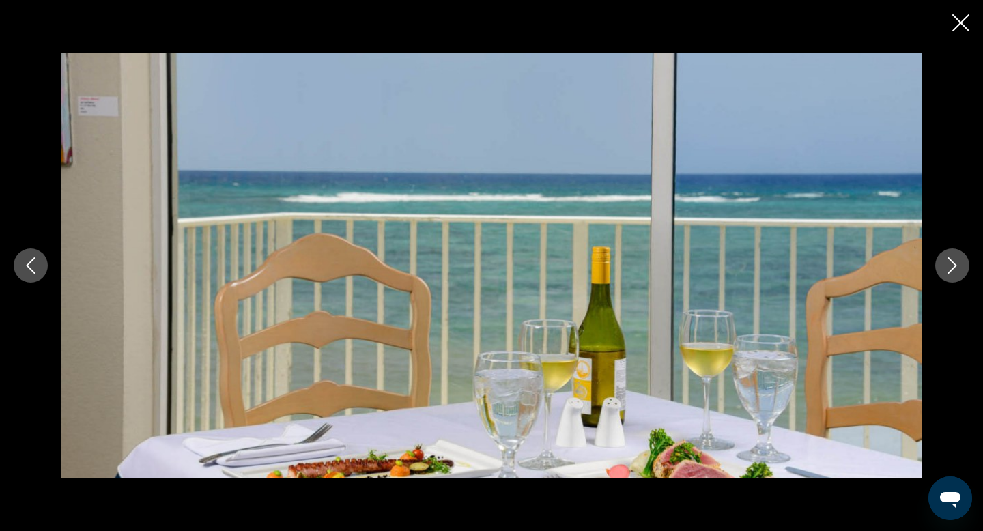
click at [957, 268] on icon "Next image" at bounding box center [952, 265] width 16 height 16
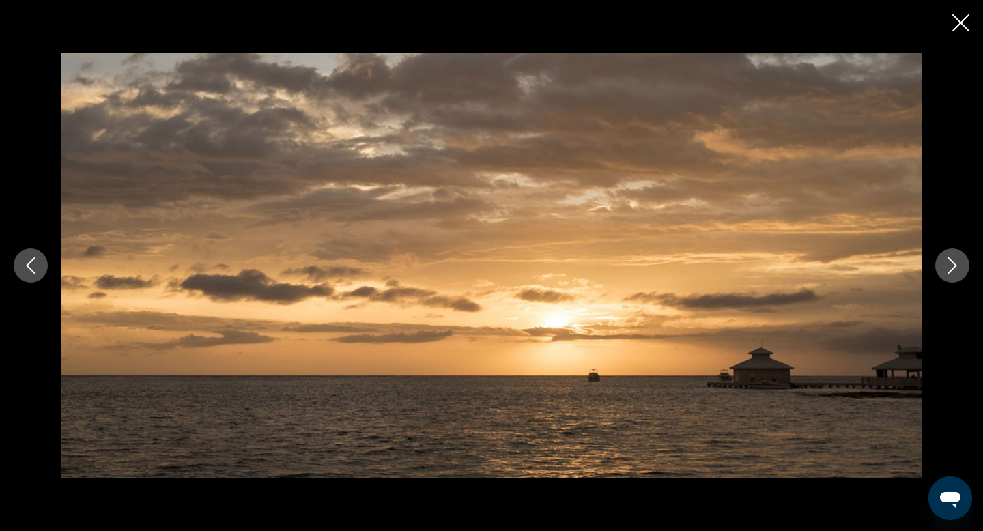
click at [957, 268] on icon "Next image" at bounding box center [952, 265] width 16 height 16
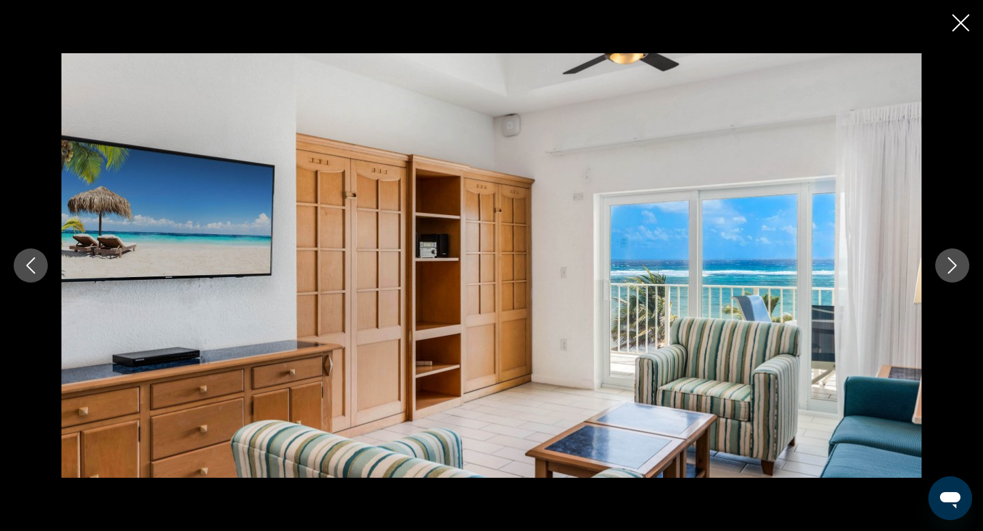
click at [957, 268] on icon "Next image" at bounding box center [952, 265] width 16 height 16
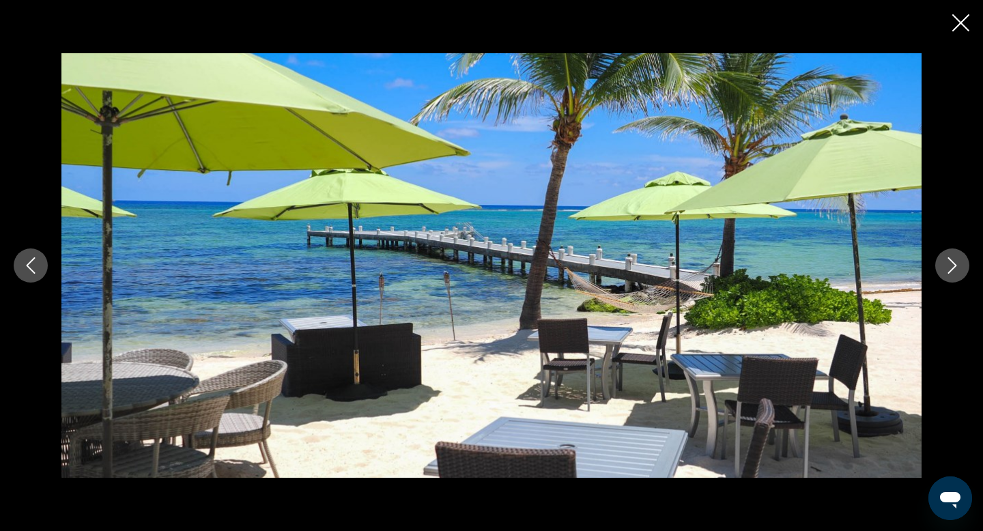
click at [960, 27] on icon "Close slideshow" at bounding box center [961, 22] width 17 height 17
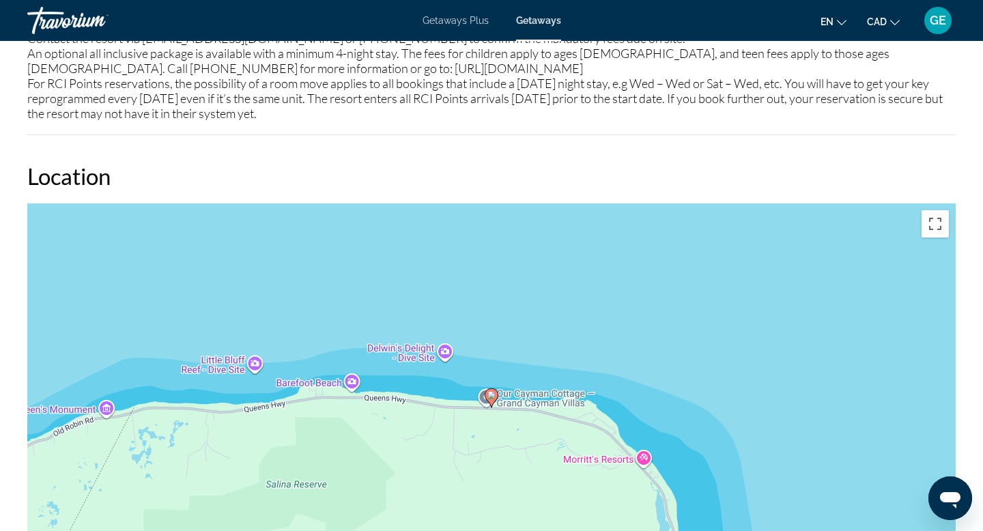
scroll to position [1524, 0]
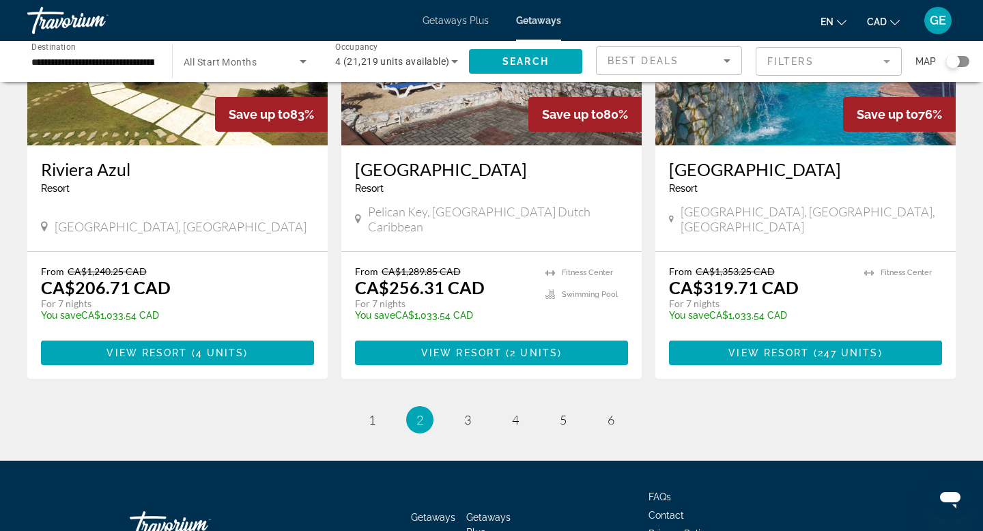
scroll to position [1678, 0]
